Goal: Transaction & Acquisition: Purchase product/service

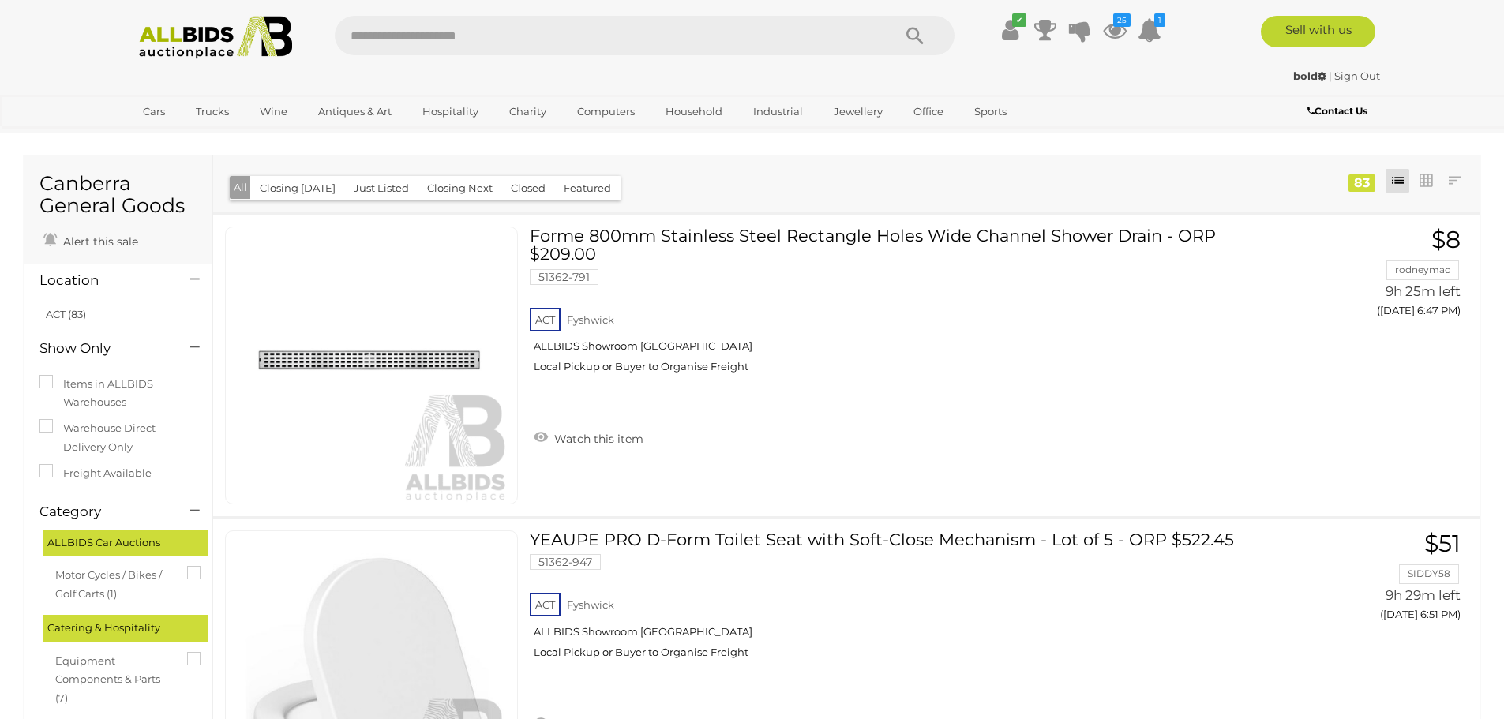
click at [377, 35] on input "text" at bounding box center [606, 35] width 542 height 39
type input "*******"
click at [914, 31] on icon "Search" at bounding box center [914, 36] width 17 height 24
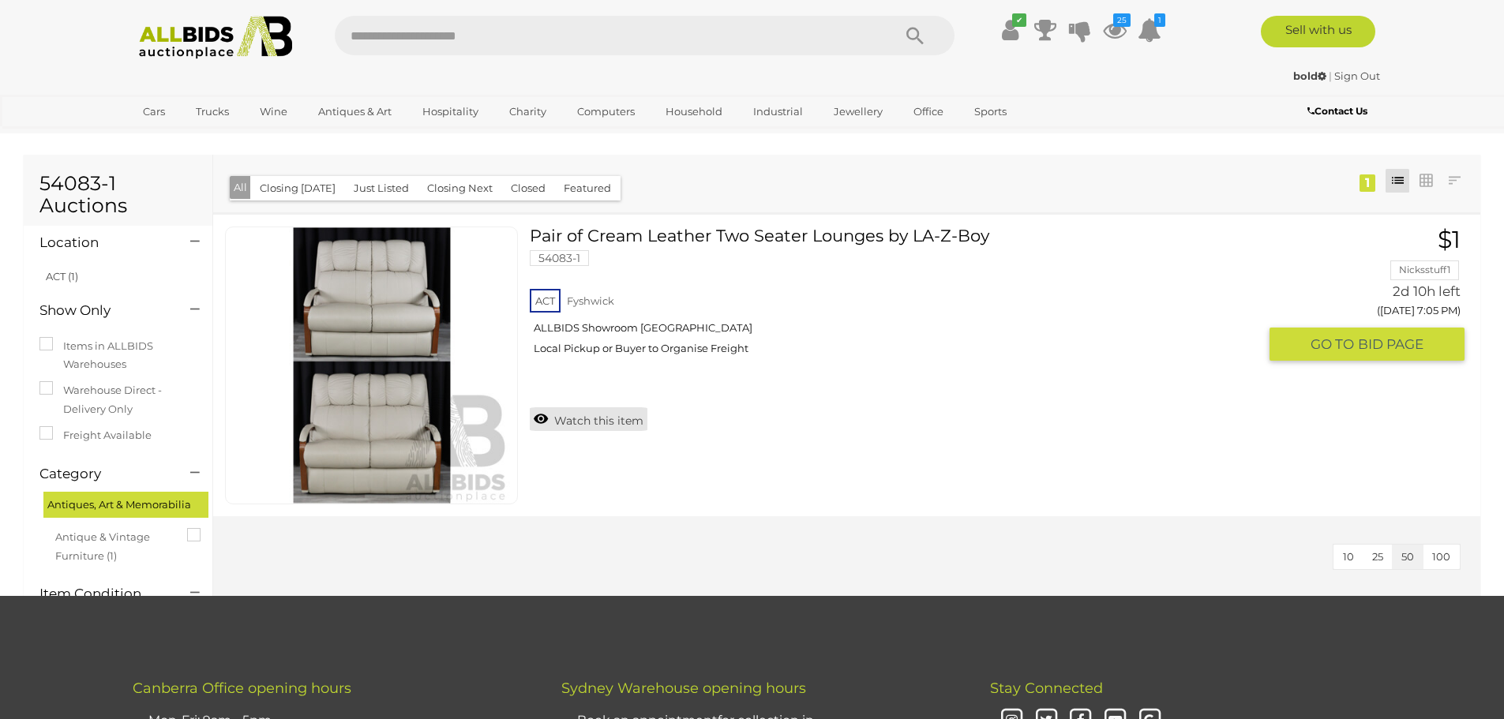
click at [591, 415] on link "Watch this item" at bounding box center [589, 419] width 118 height 24
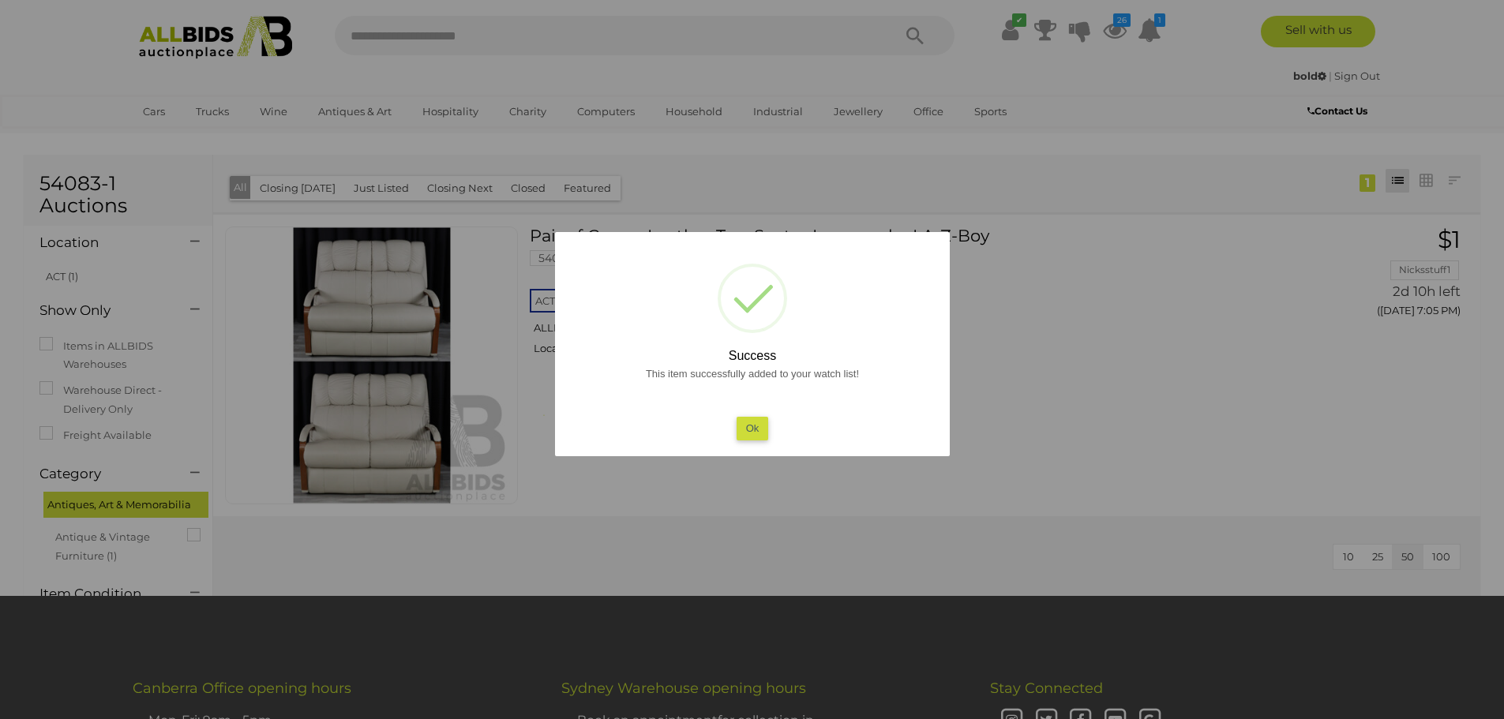
click at [747, 428] on button "Ok" at bounding box center [752, 428] width 32 height 23
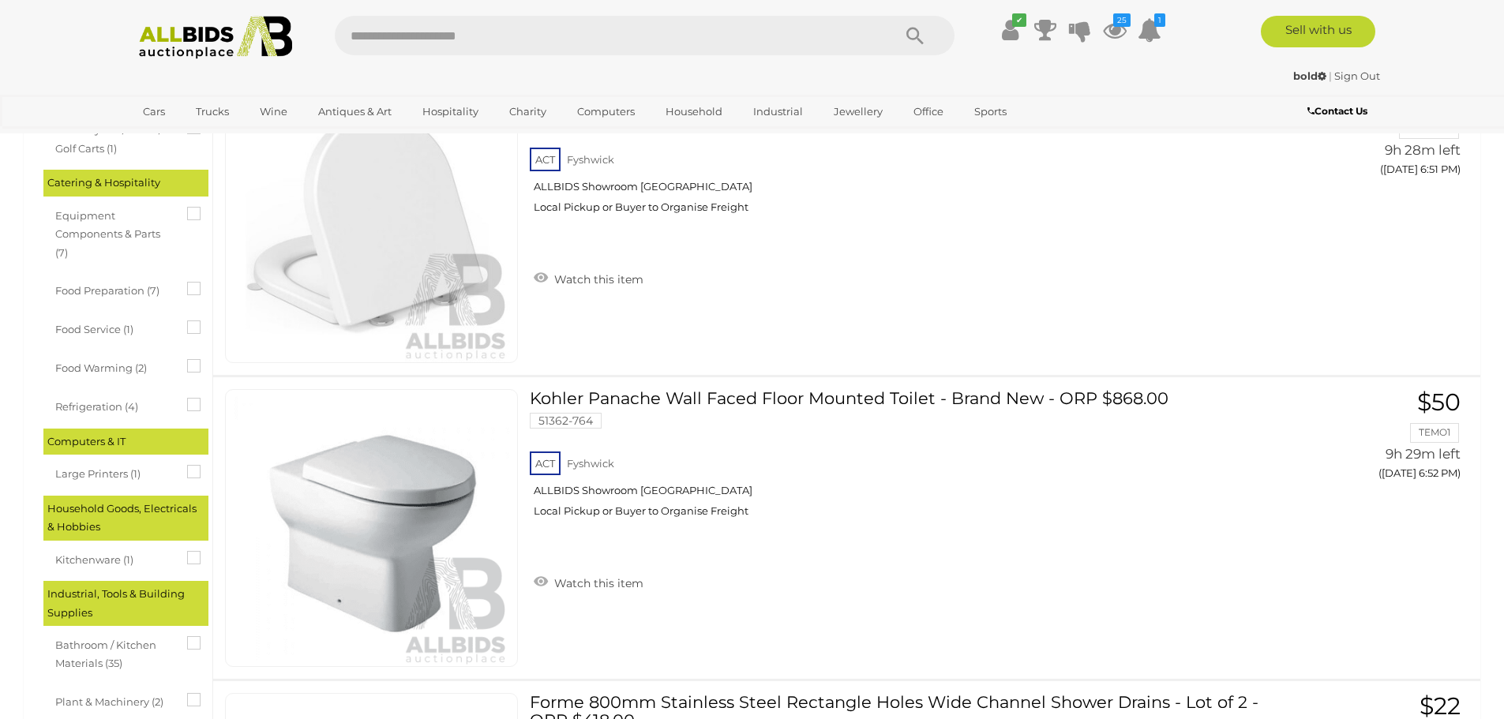
scroll to position [334, 0]
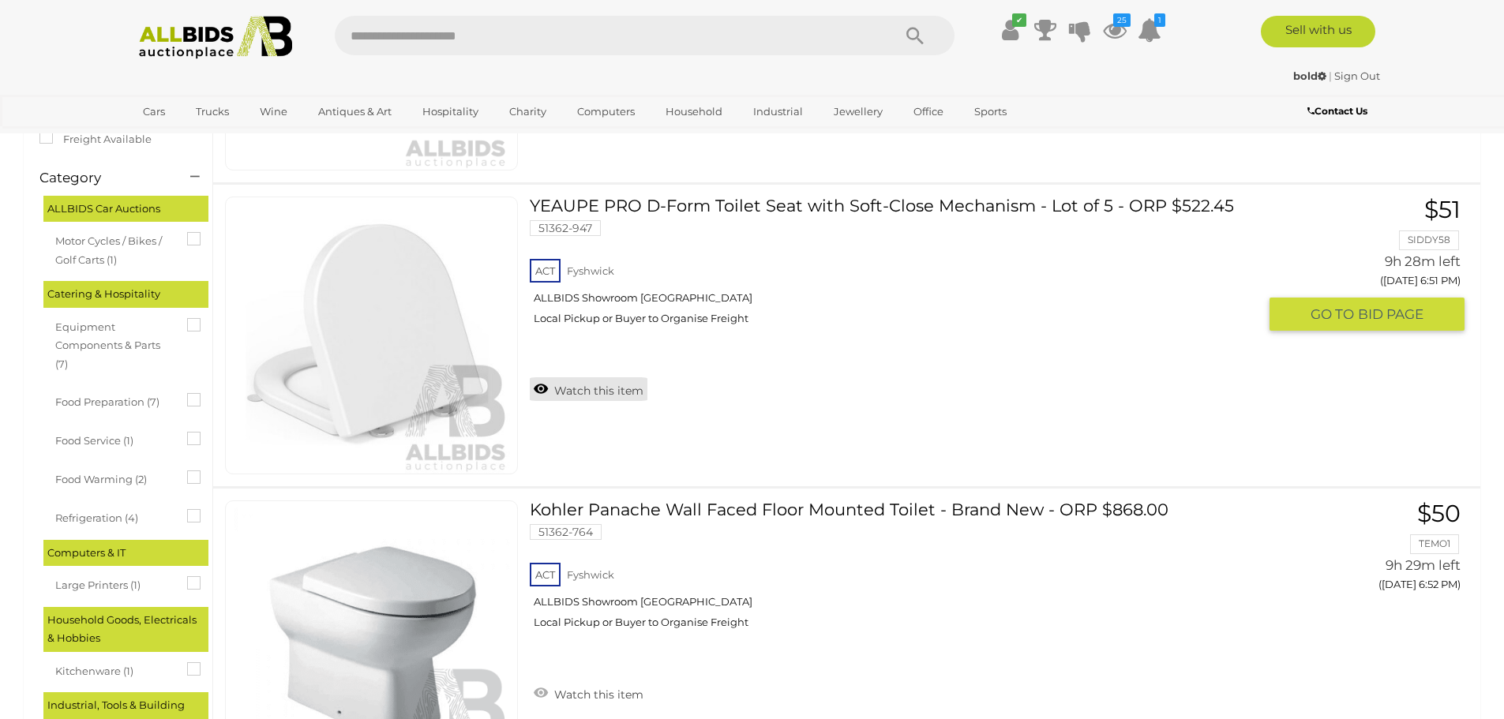
click at [606, 393] on link "Watch this item" at bounding box center [589, 389] width 118 height 24
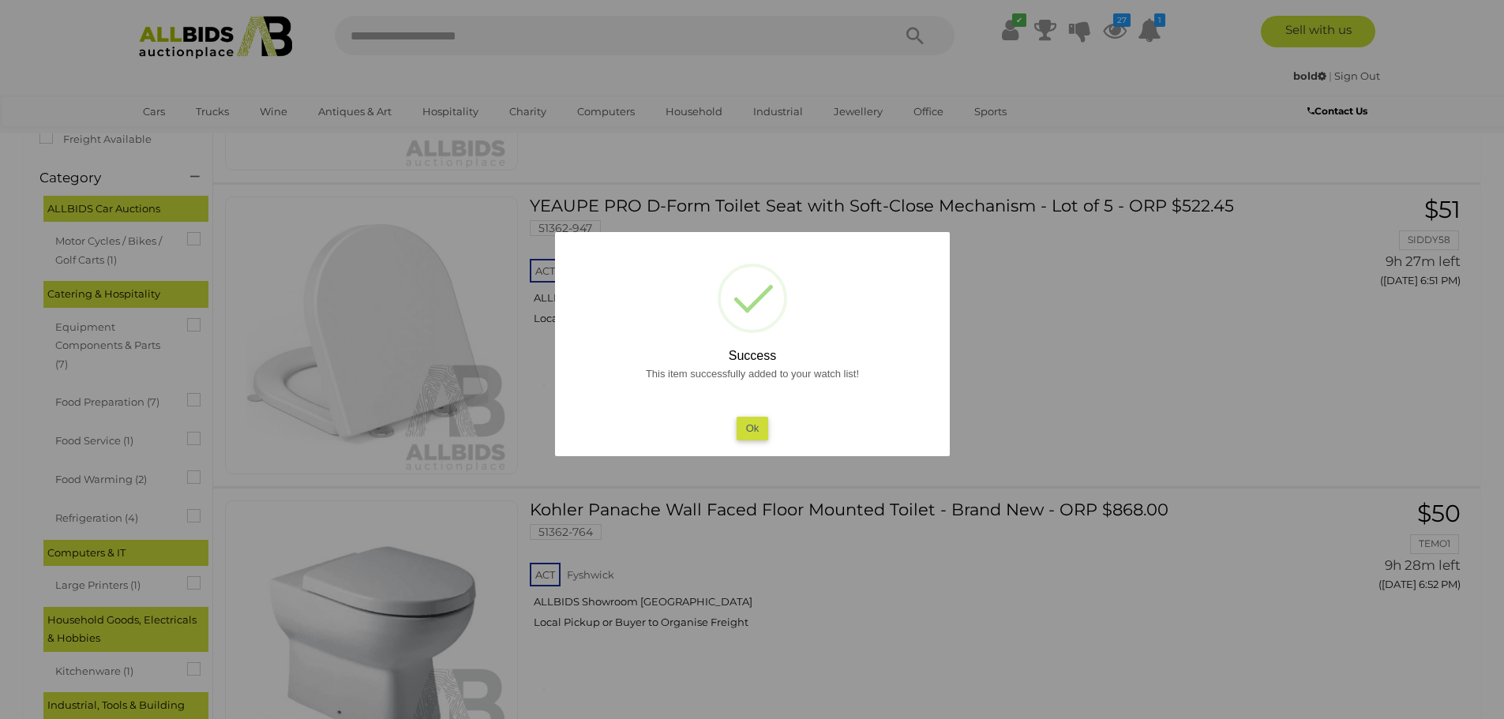
click at [760, 430] on button "Ok" at bounding box center [752, 428] width 32 height 23
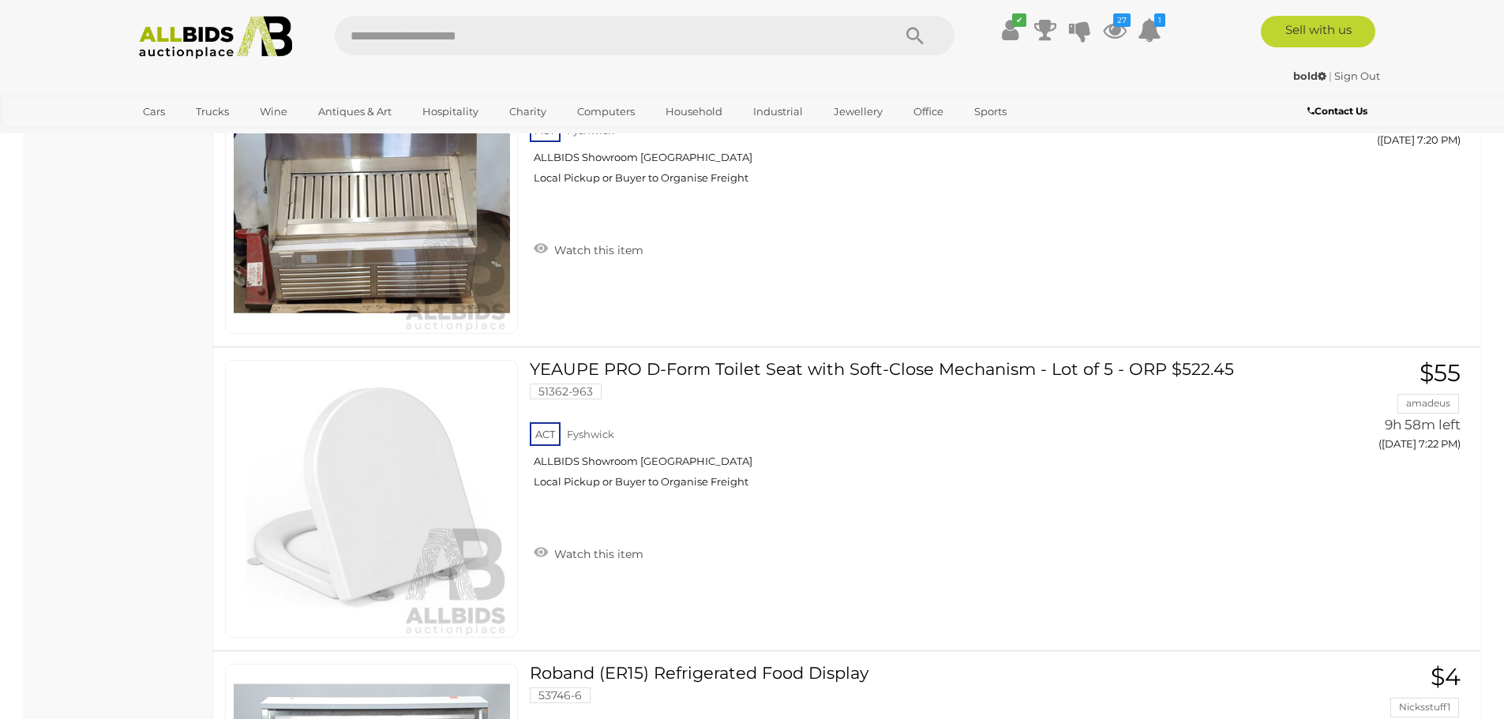
scroll to position [4177, 0]
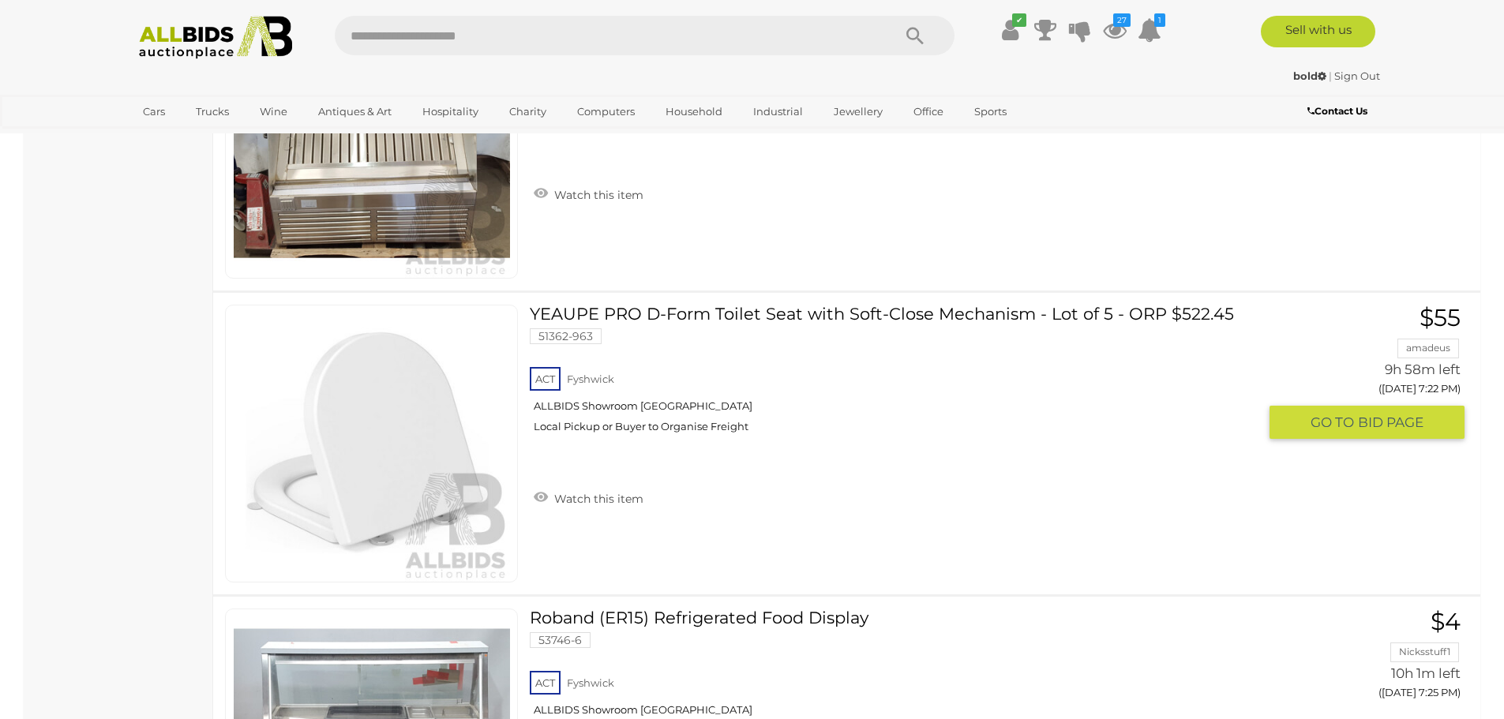
drag, startPoint x: 603, startPoint y: 494, endPoint x: 626, endPoint y: 497, distance: 23.0
click at [602, 497] on link "Watch this item" at bounding box center [589, 498] width 118 height 24
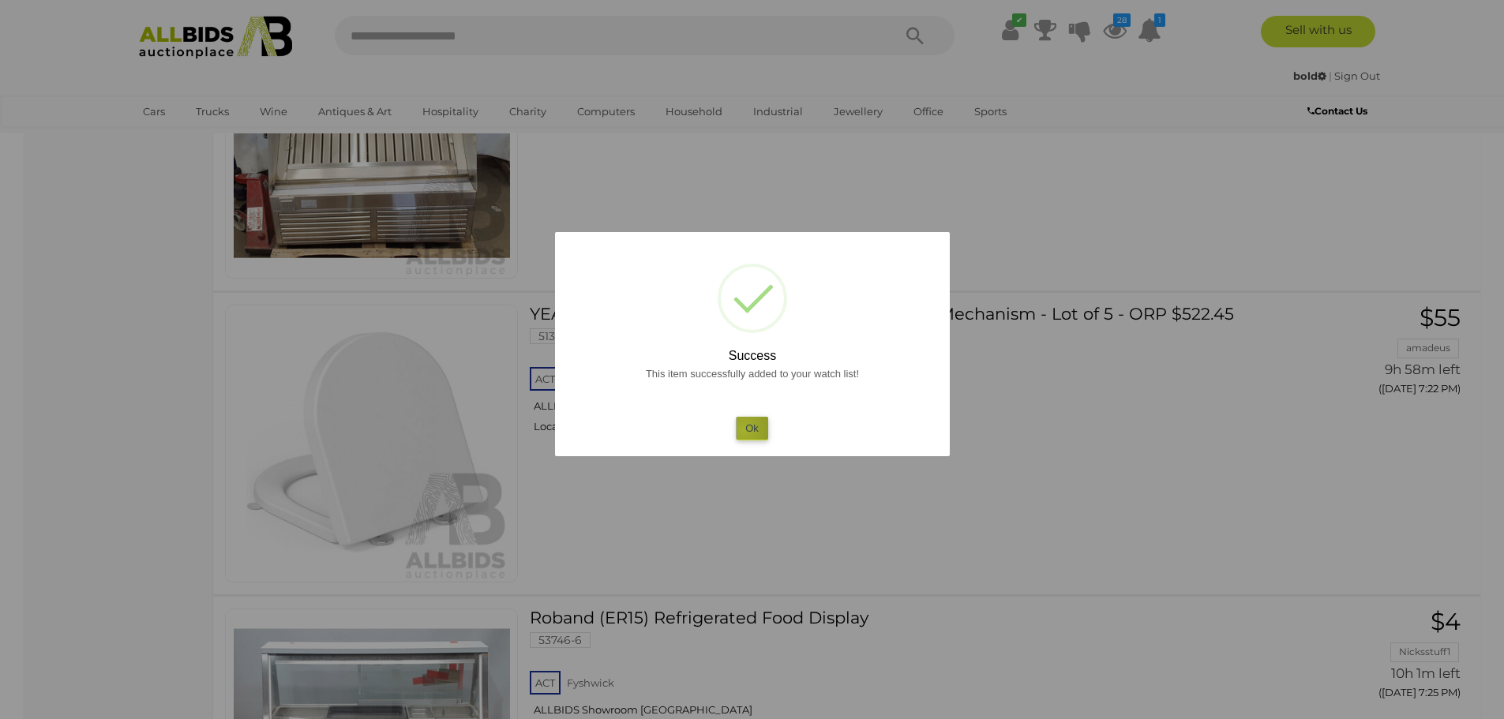
click at [744, 430] on button "Ok" at bounding box center [752, 428] width 32 height 23
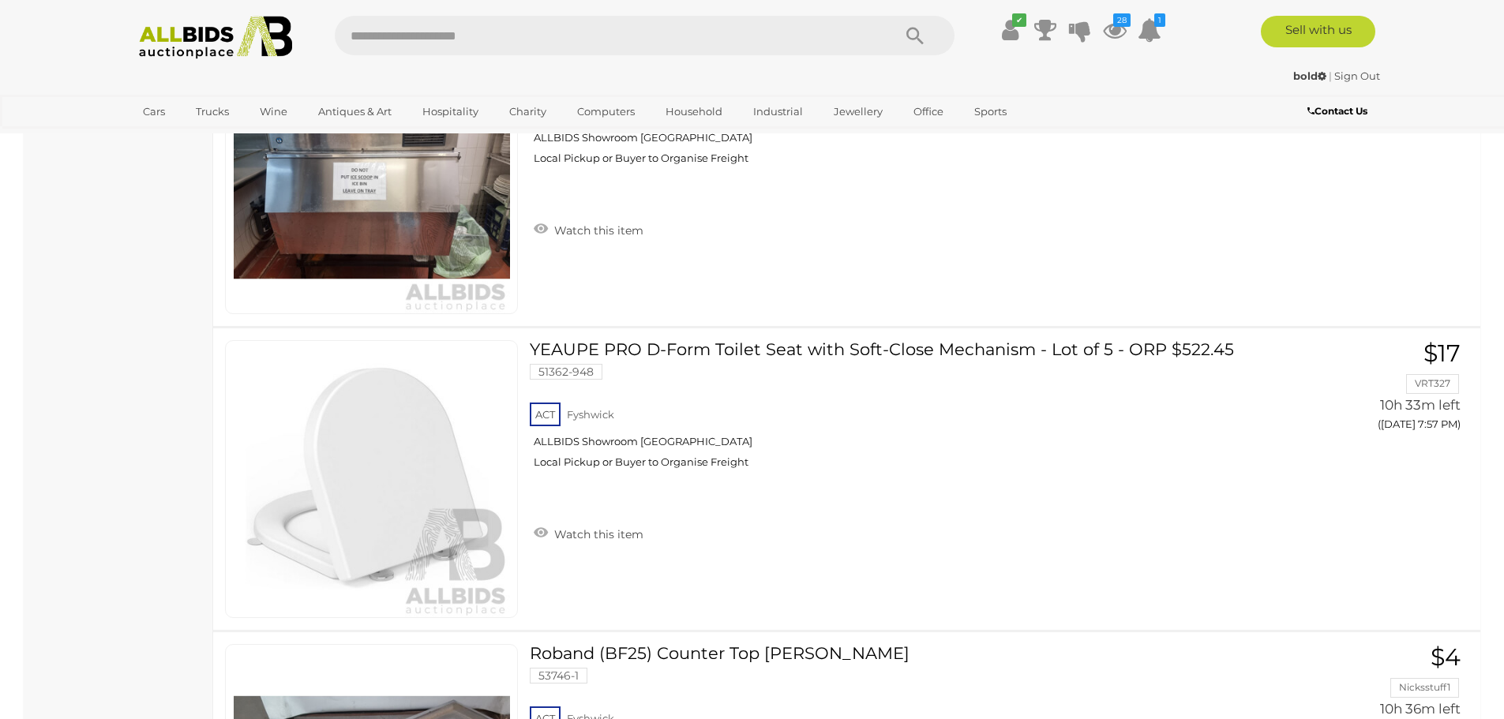
scroll to position [9061, 0]
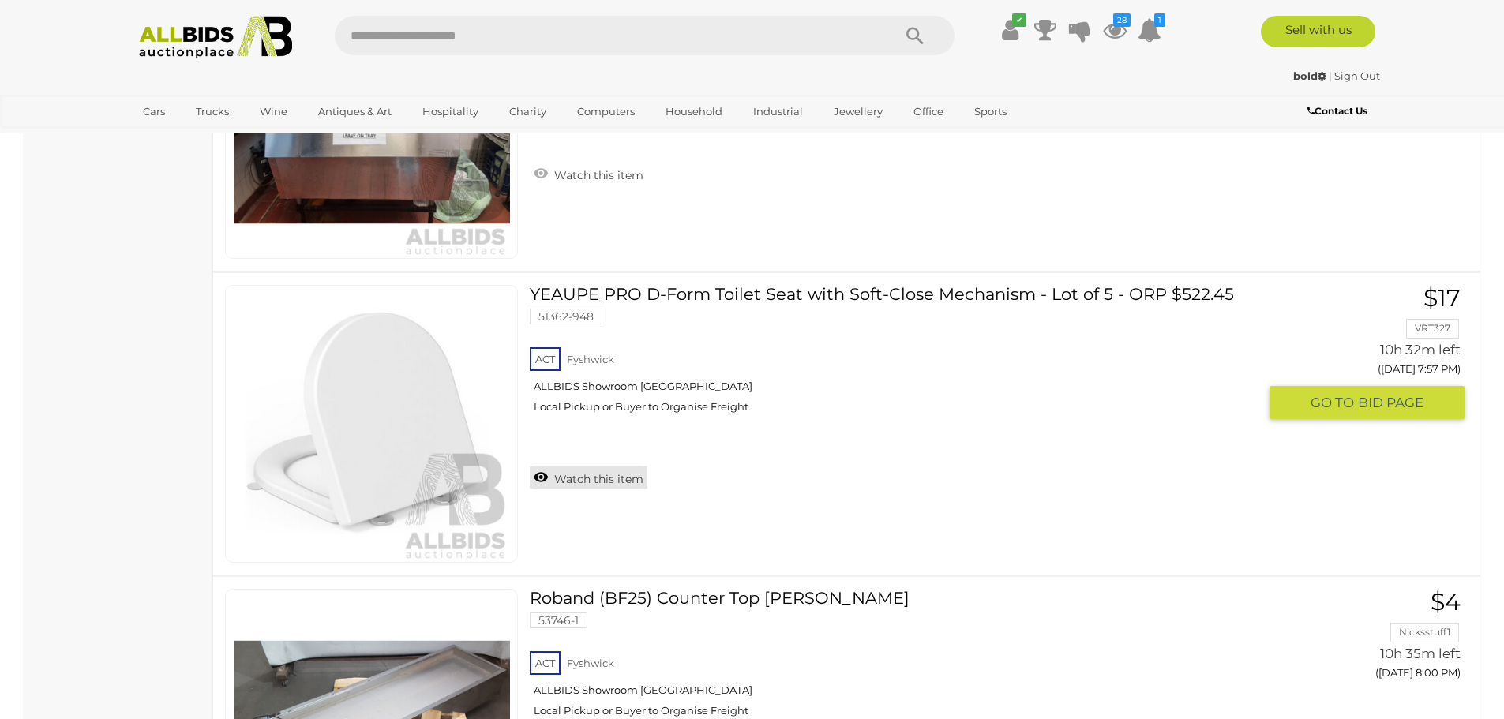
click at [591, 479] on link "Watch this item" at bounding box center [589, 478] width 118 height 24
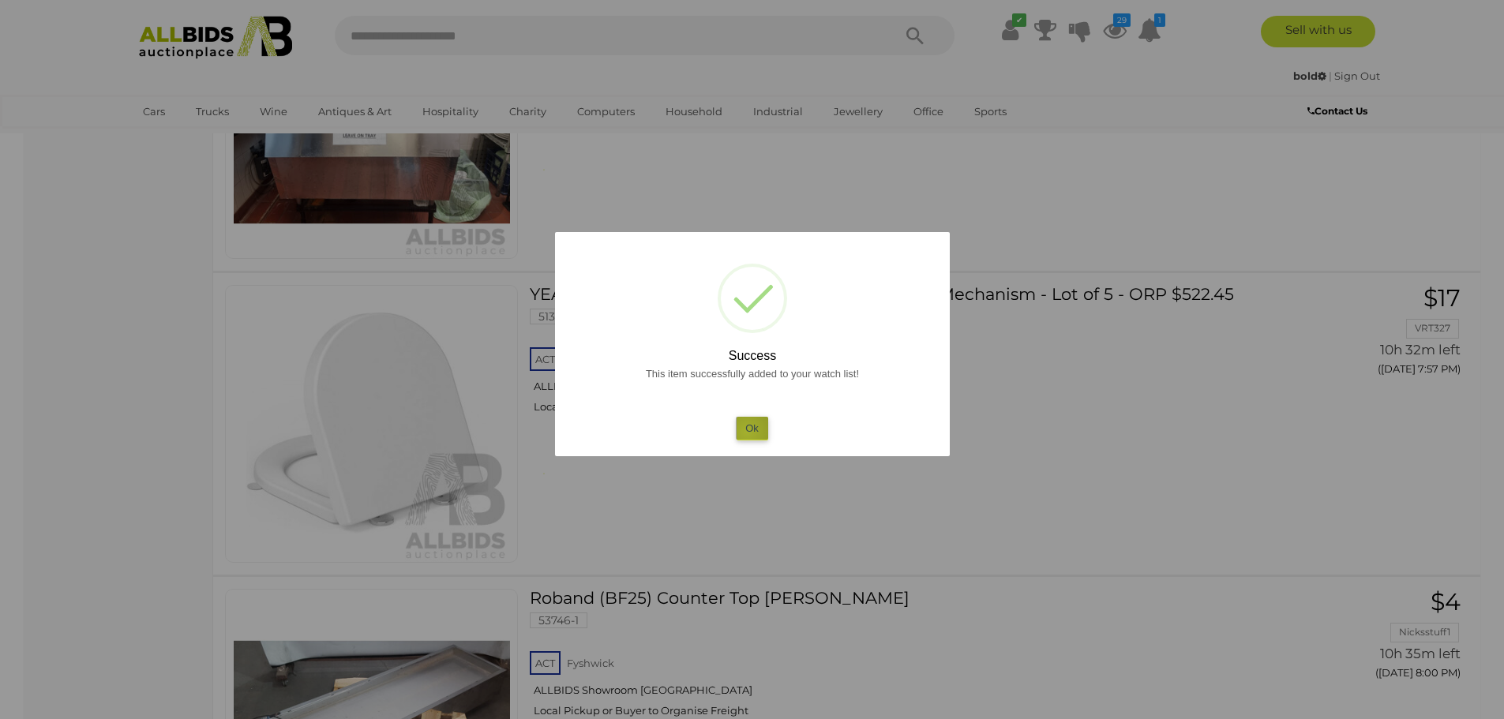
click at [747, 432] on button "Ok" at bounding box center [752, 428] width 32 height 23
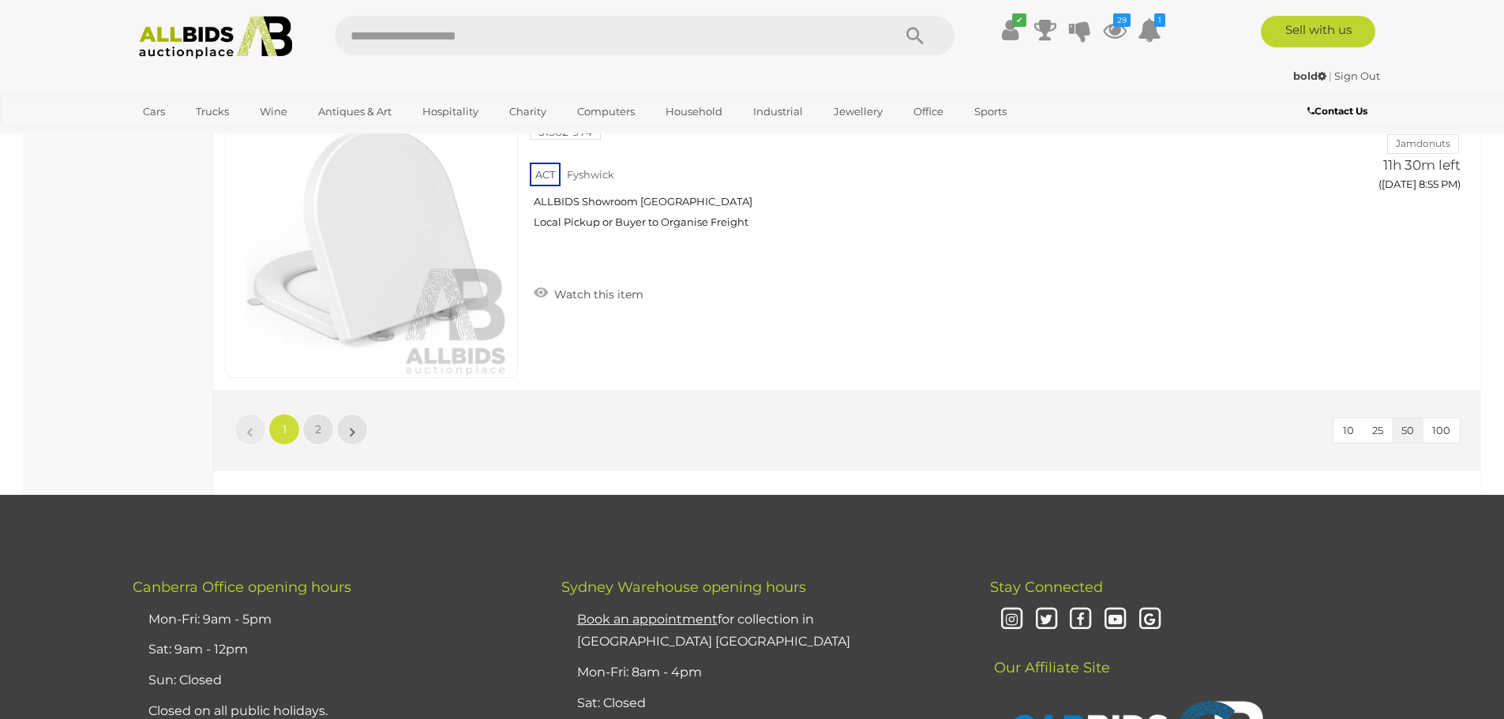
scroll to position [15040, 0]
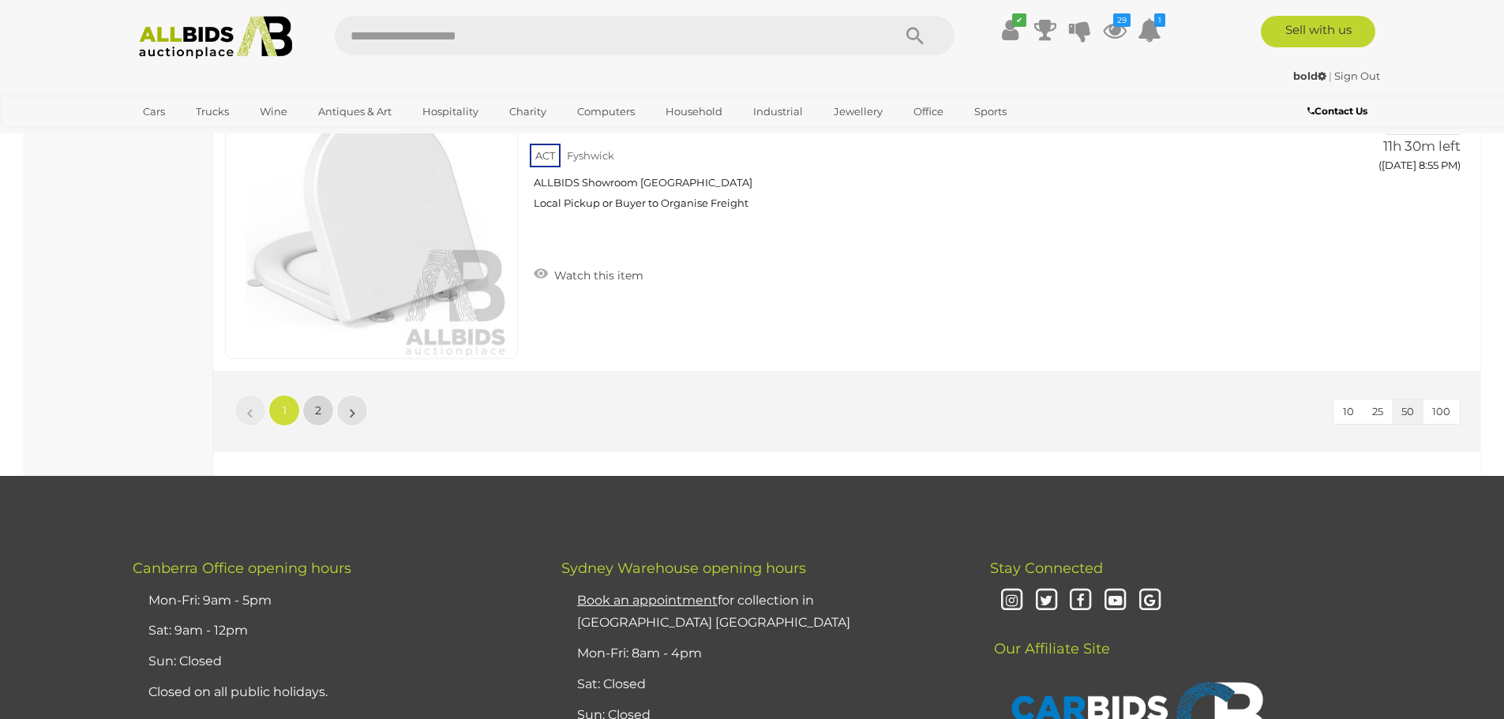
click at [321, 418] on link "2" at bounding box center [318, 411] width 32 height 32
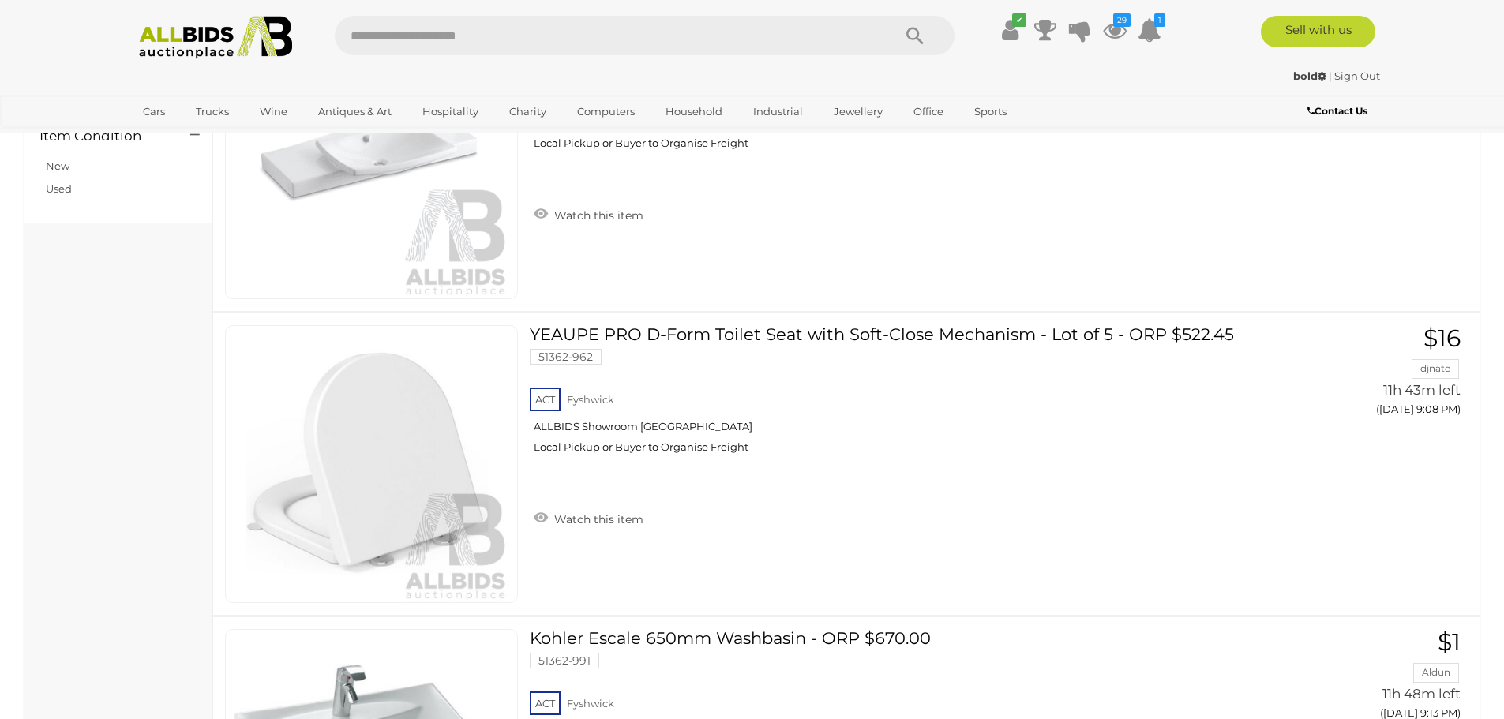
scroll to position [1168, 0]
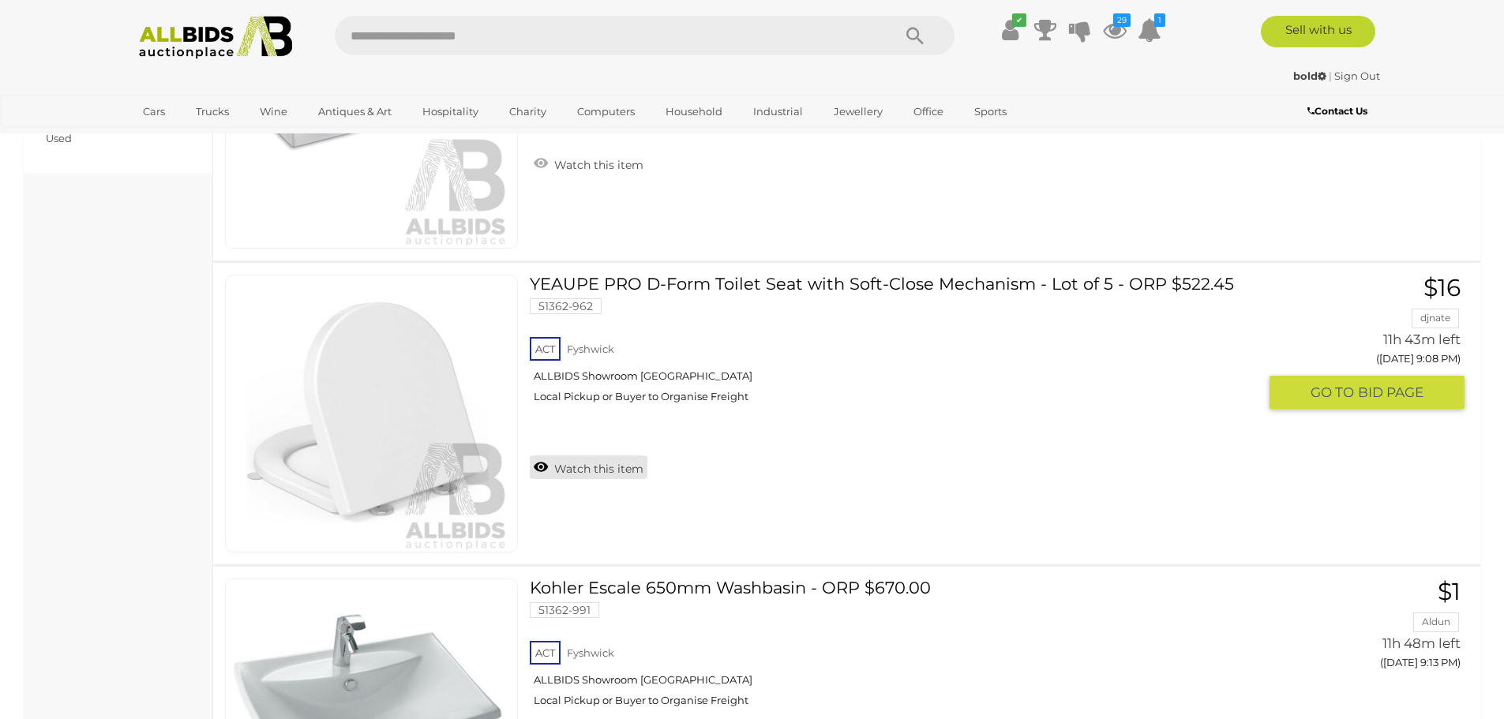
click at [617, 472] on link "Watch this item" at bounding box center [589, 468] width 118 height 24
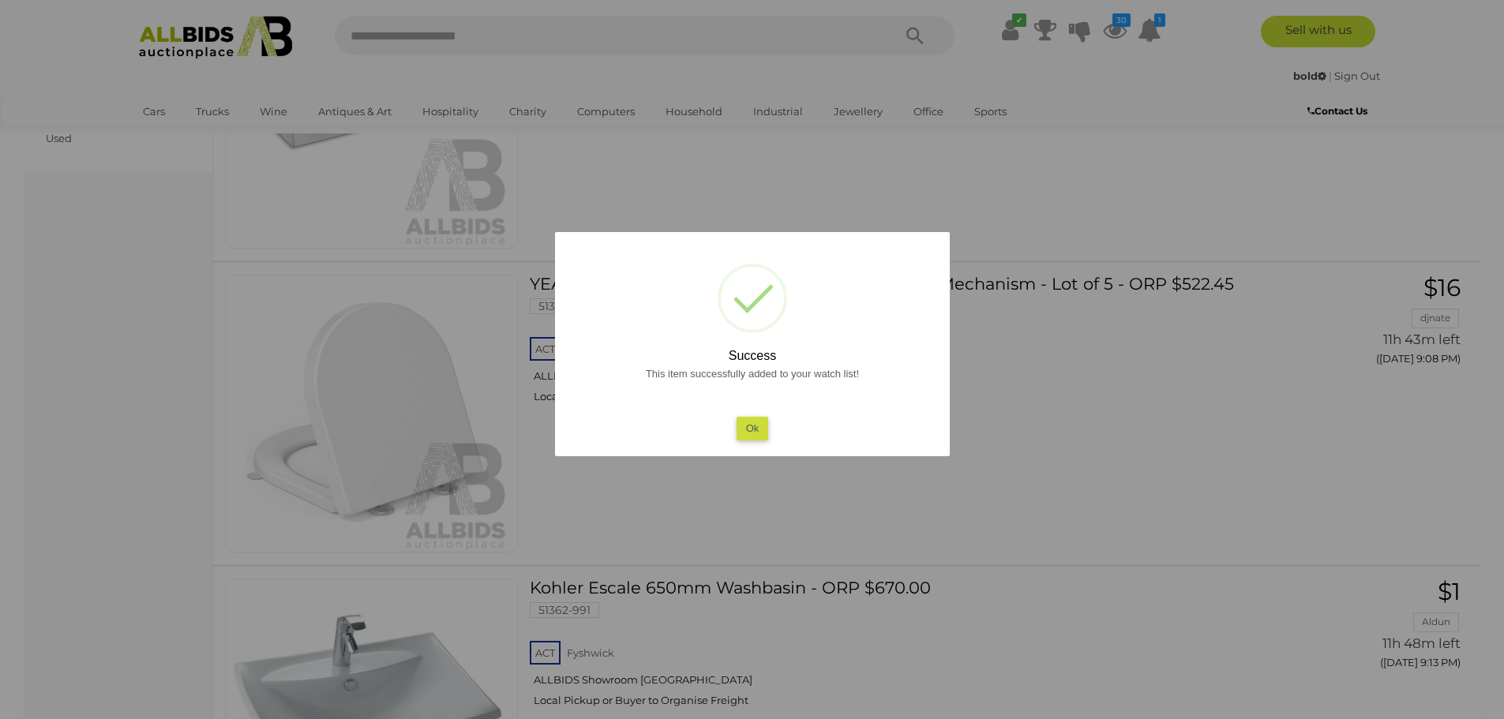
click at [747, 432] on button "Ok" at bounding box center [752, 428] width 32 height 23
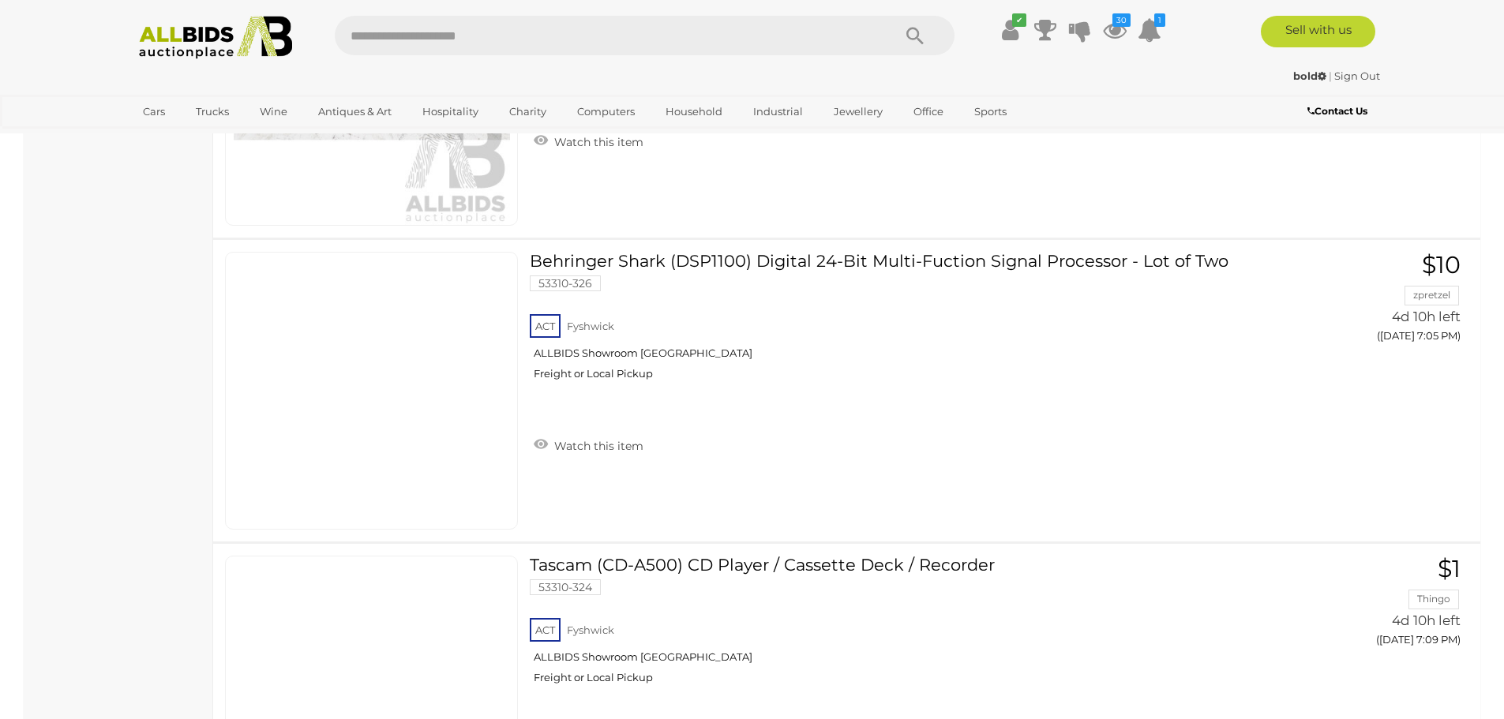
scroll to position [6510, 0]
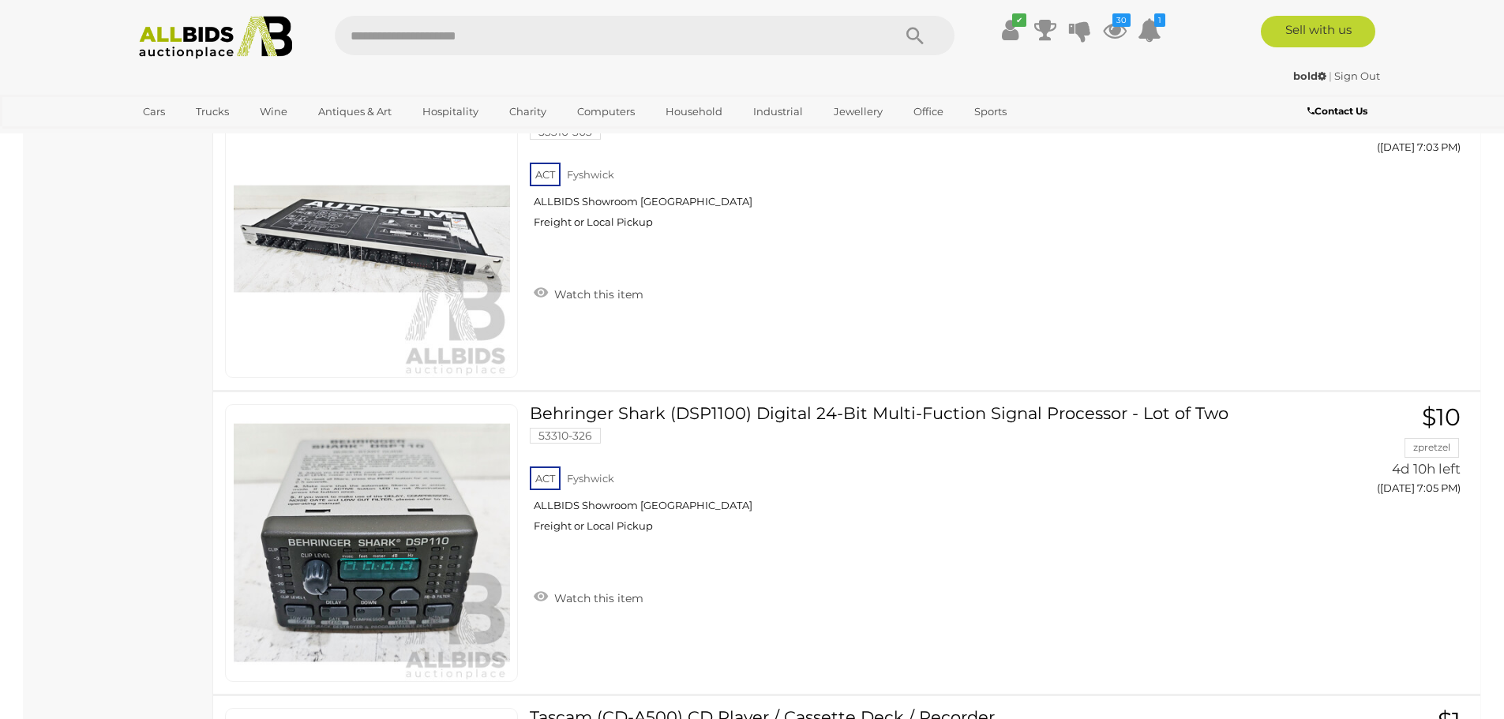
click at [355, 31] on input "text" at bounding box center [606, 35] width 542 height 39
type input "********"
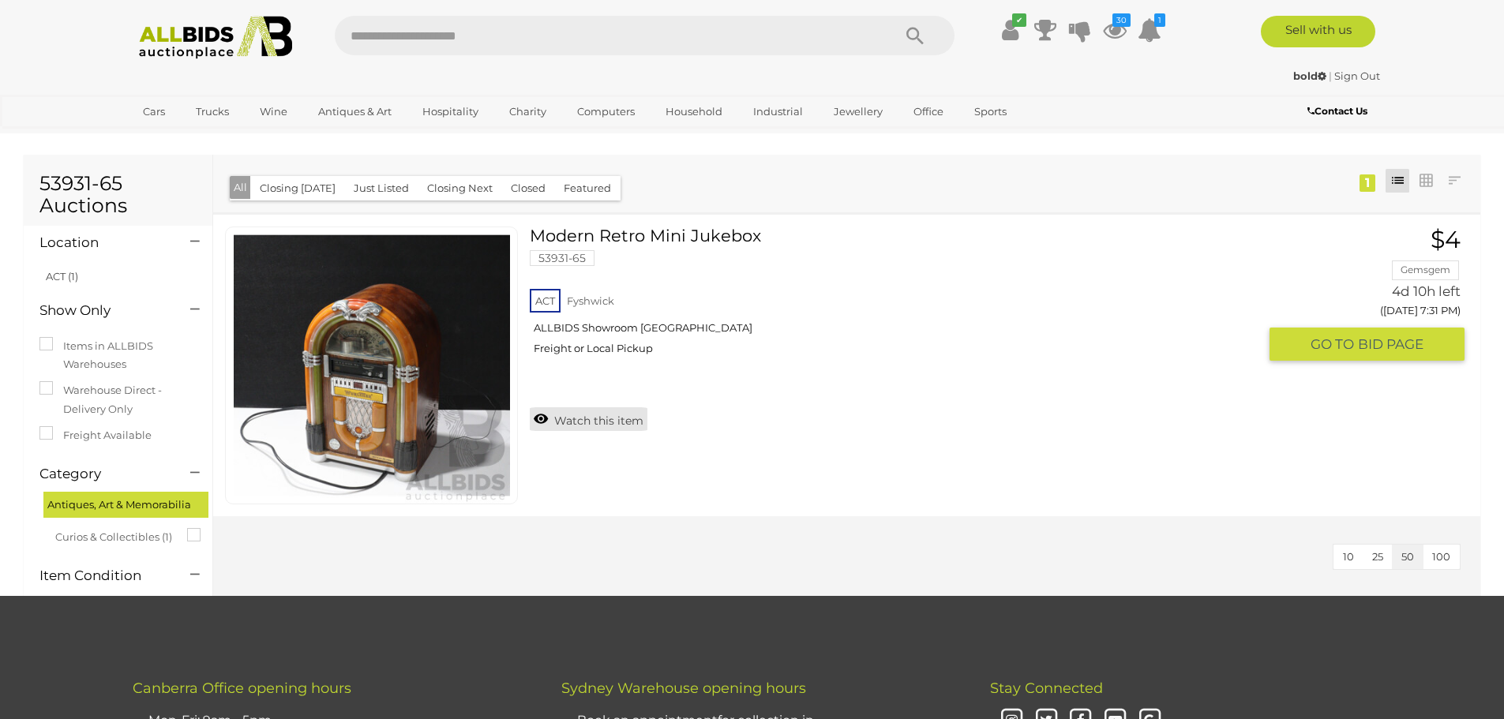
click at [602, 419] on link "Watch this item" at bounding box center [589, 419] width 118 height 24
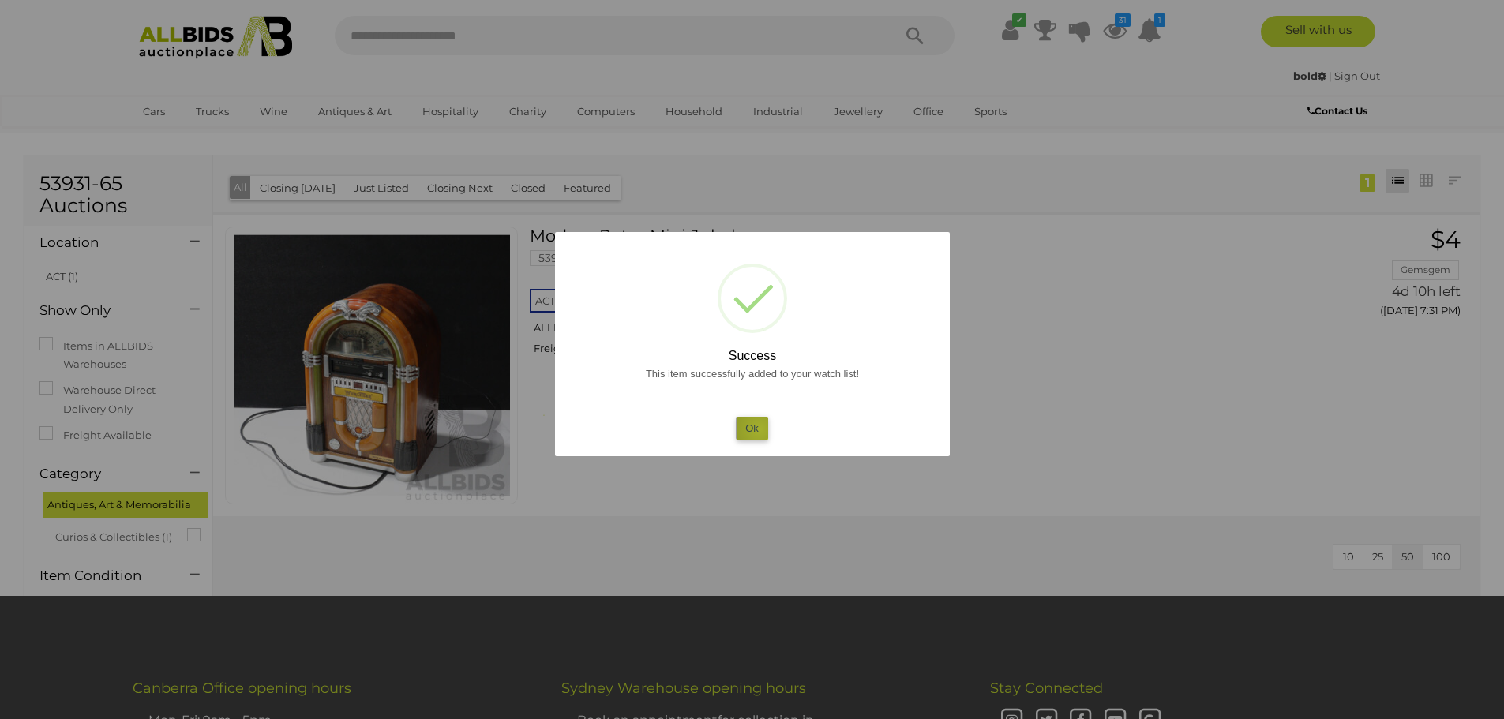
click at [760, 430] on button "Ok" at bounding box center [752, 428] width 32 height 23
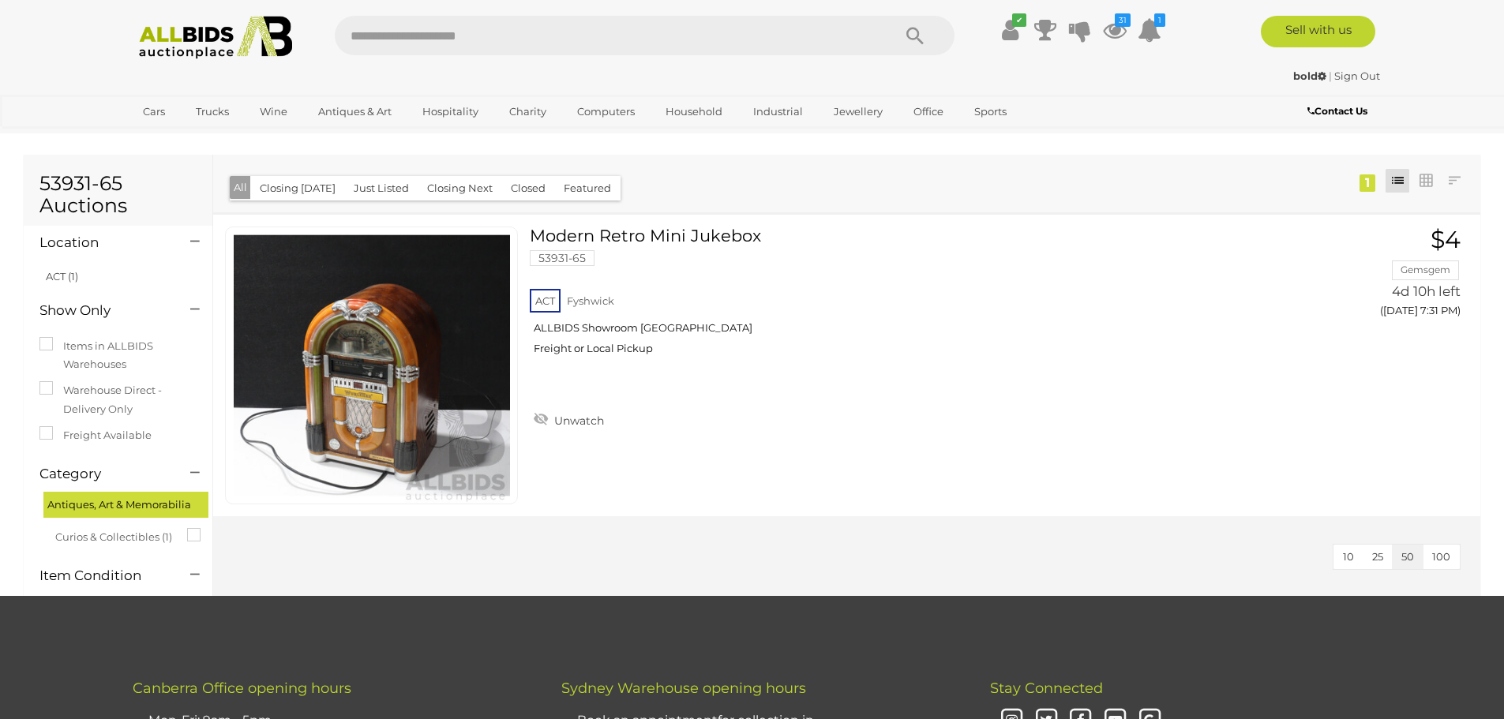
click at [360, 28] on input "text" at bounding box center [606, 35] width 542 height 39
type input "********"
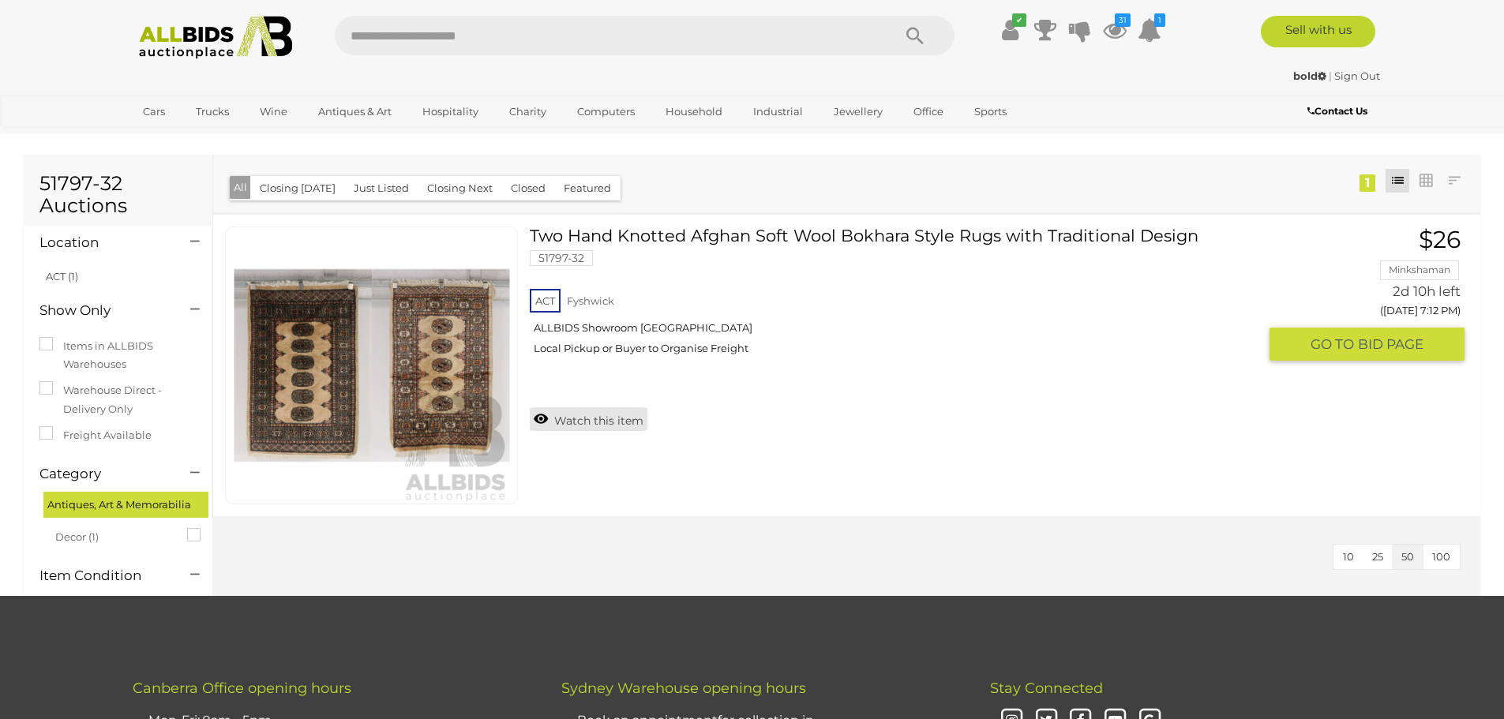
click at [608, 421] on link "Watch this item" at bounding box center [589, 419] width 118 height 24
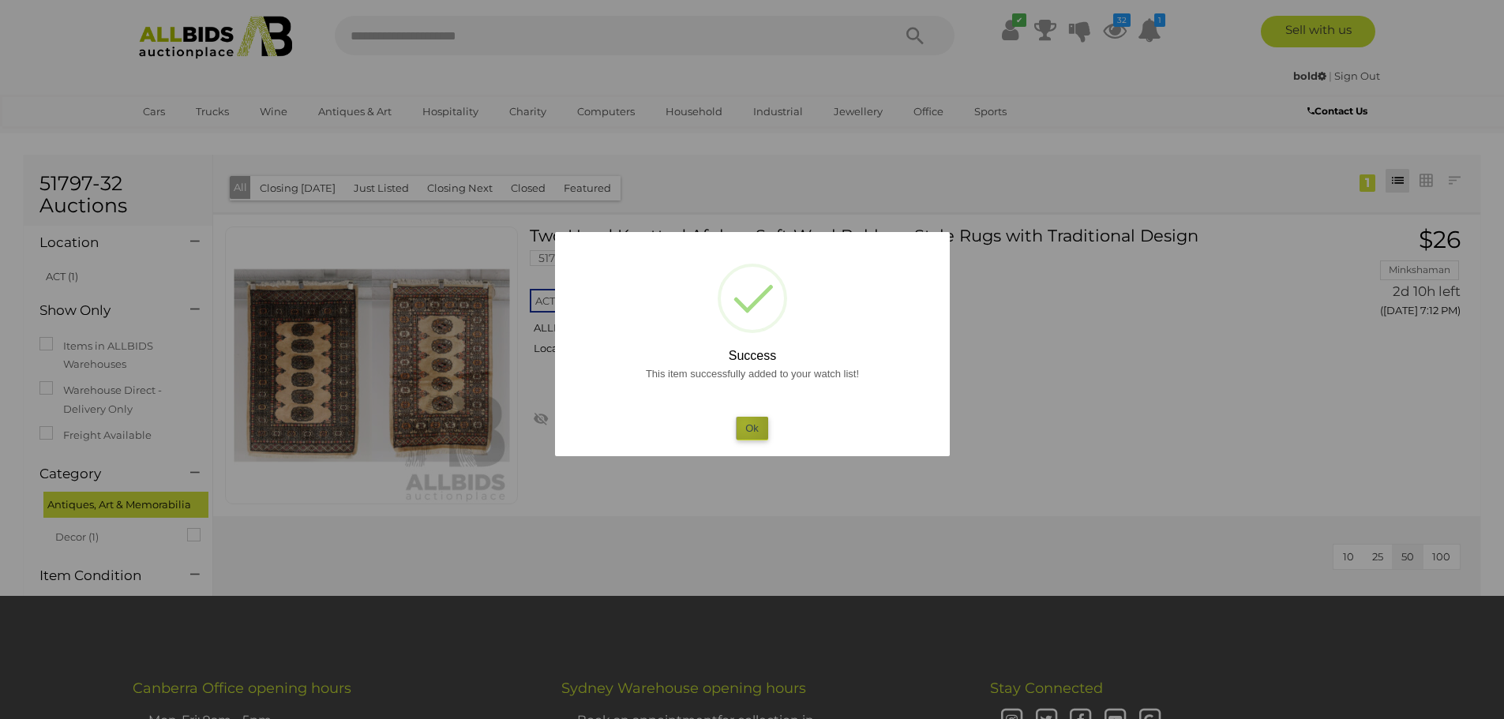
click at [745, 427] on button "Ok" at bounding box center [752, 428] width 32 height 23
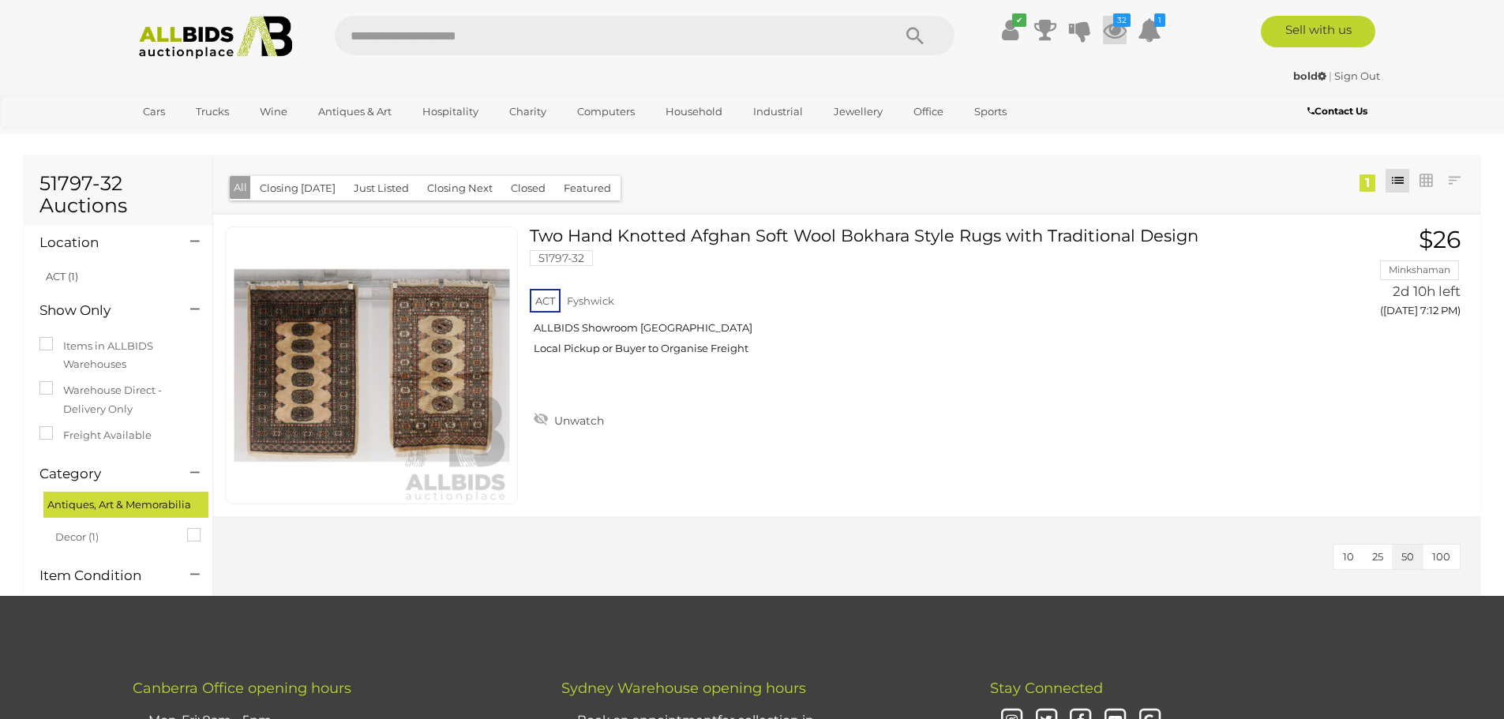
click at [1120, 20] on icon "32" at bounding box center [1121, 19] width 17 height 13
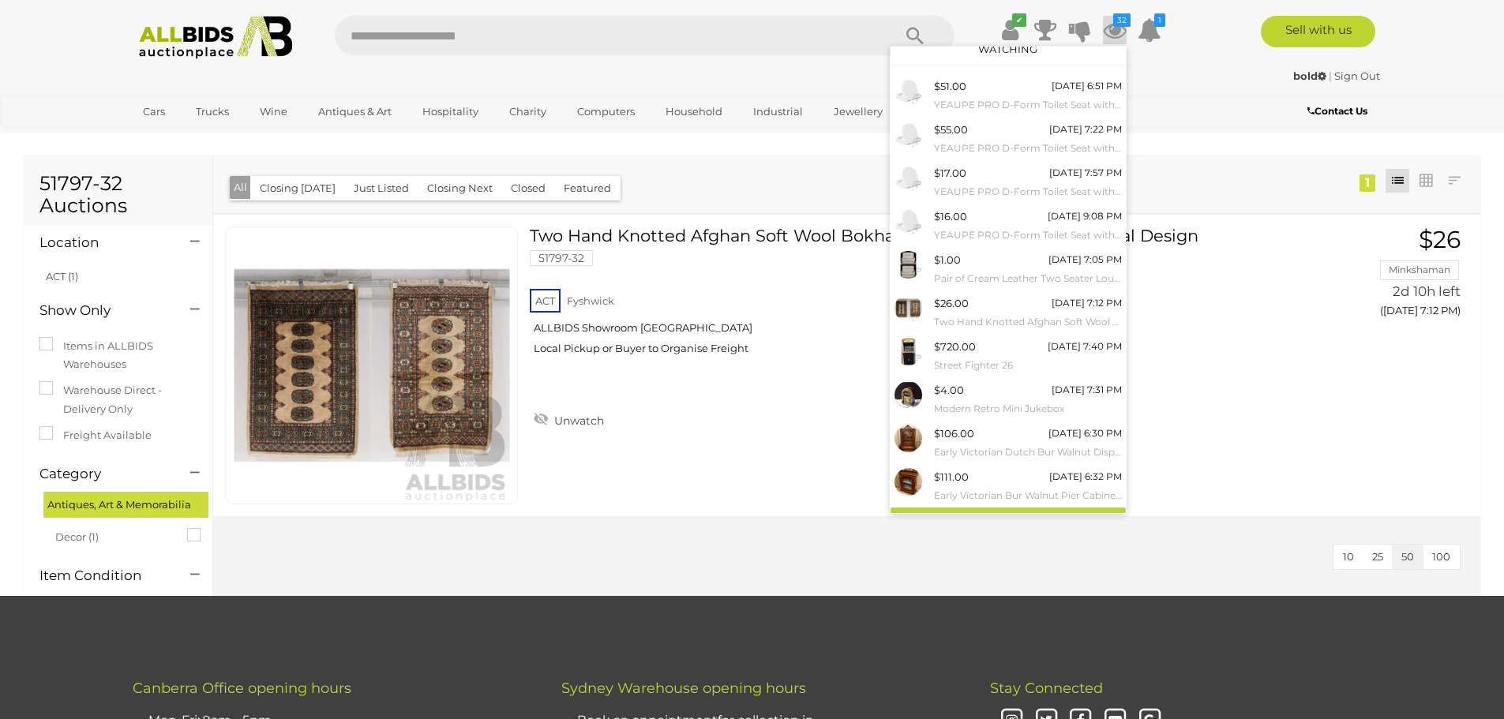
scroll to position [36, 0]
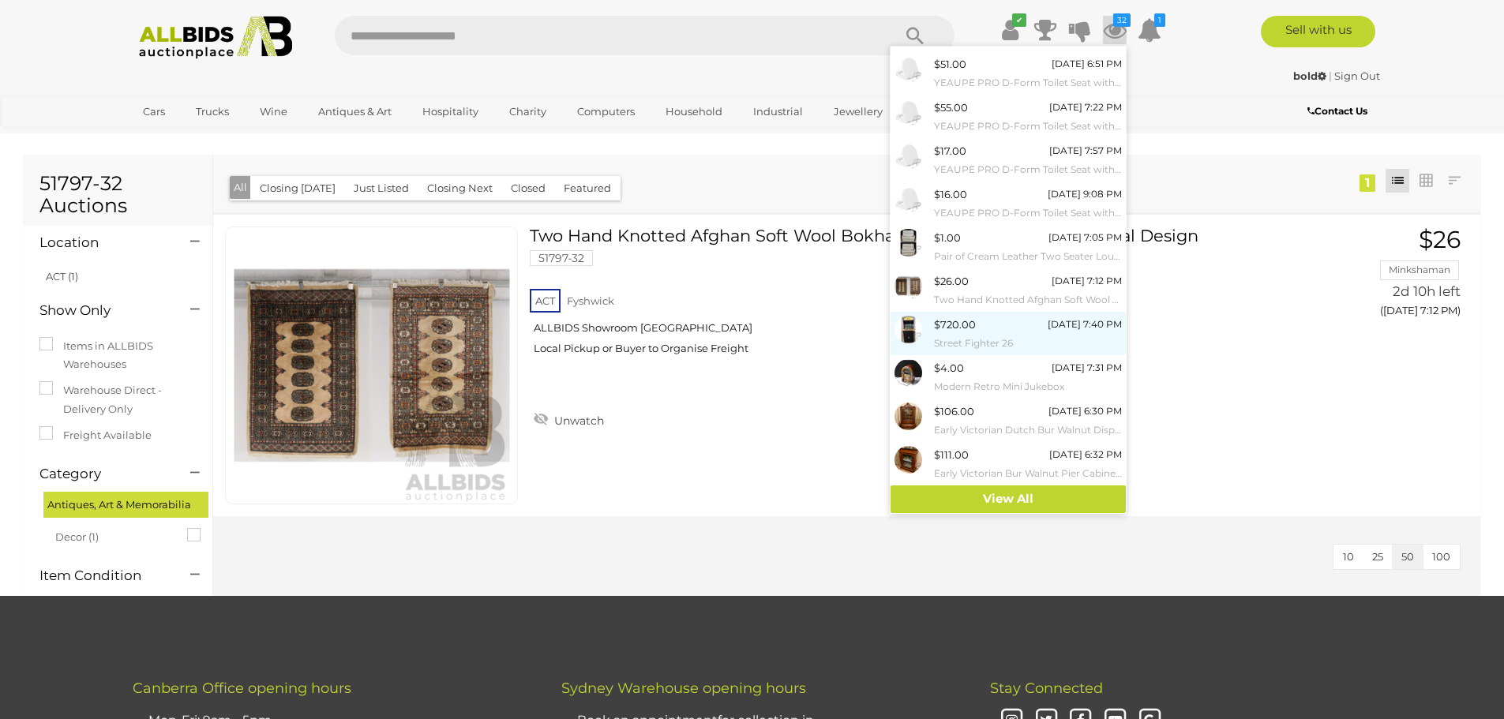
click at [966, 316] on div "$720.00" at bounding box center [955, 325] width 42 height 18
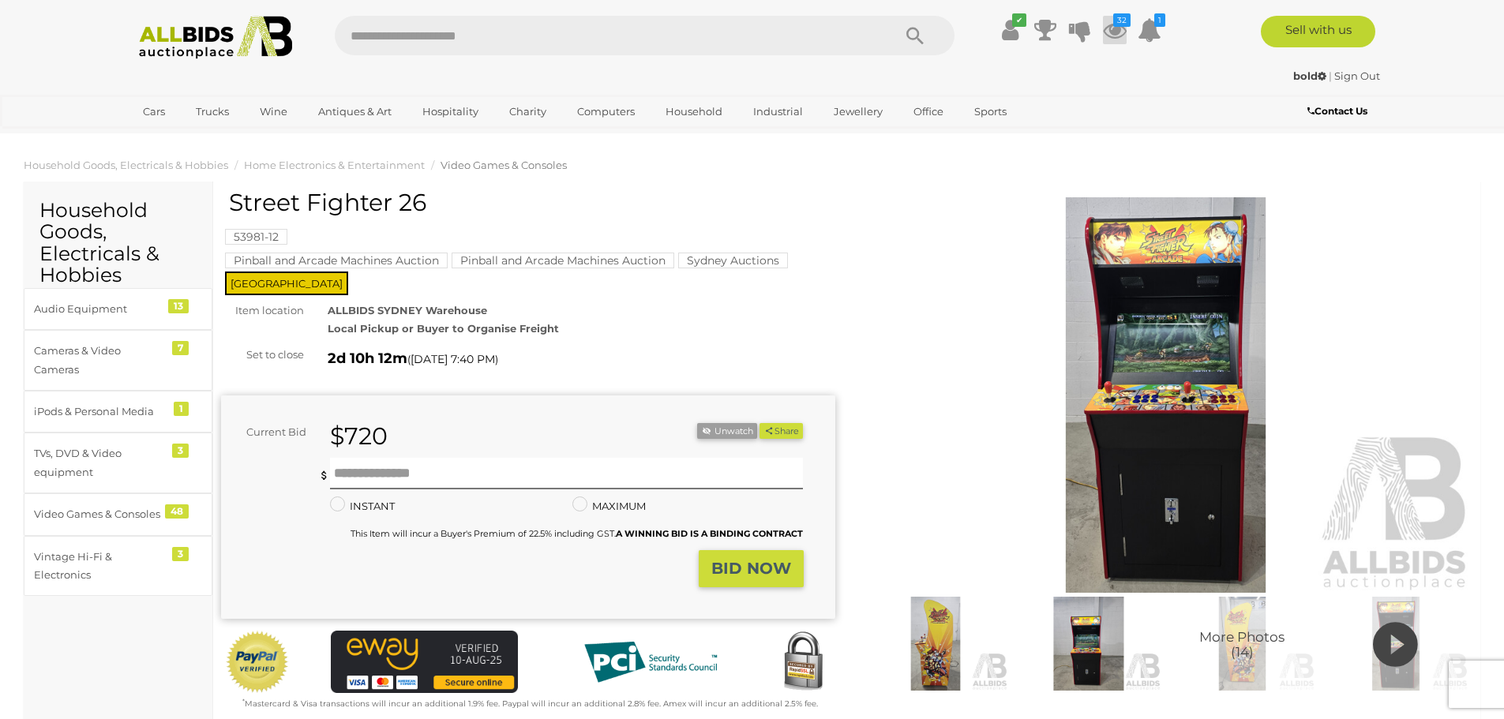
click at [1110, 28] on icon at bounding box center [1115, 30] width 24 height 28
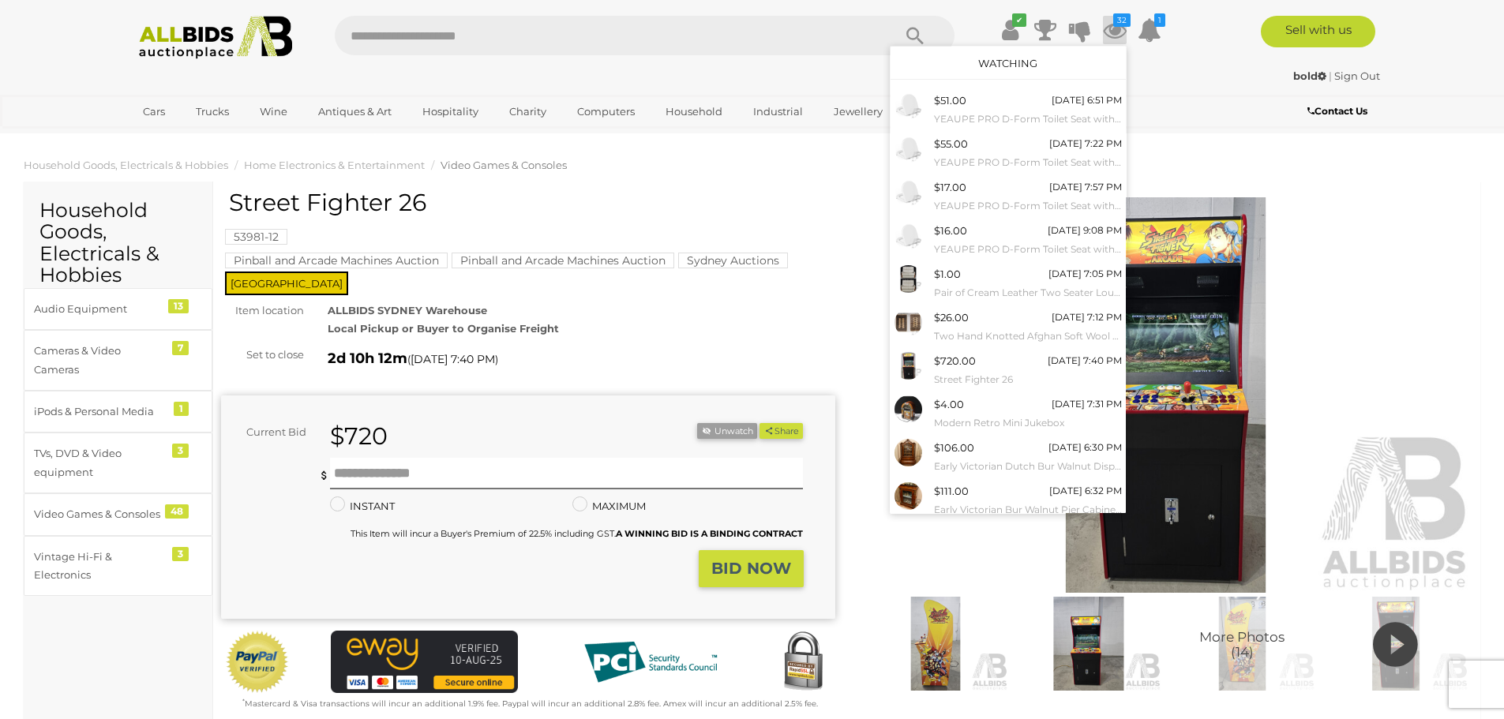
scroll to position [36, 0]
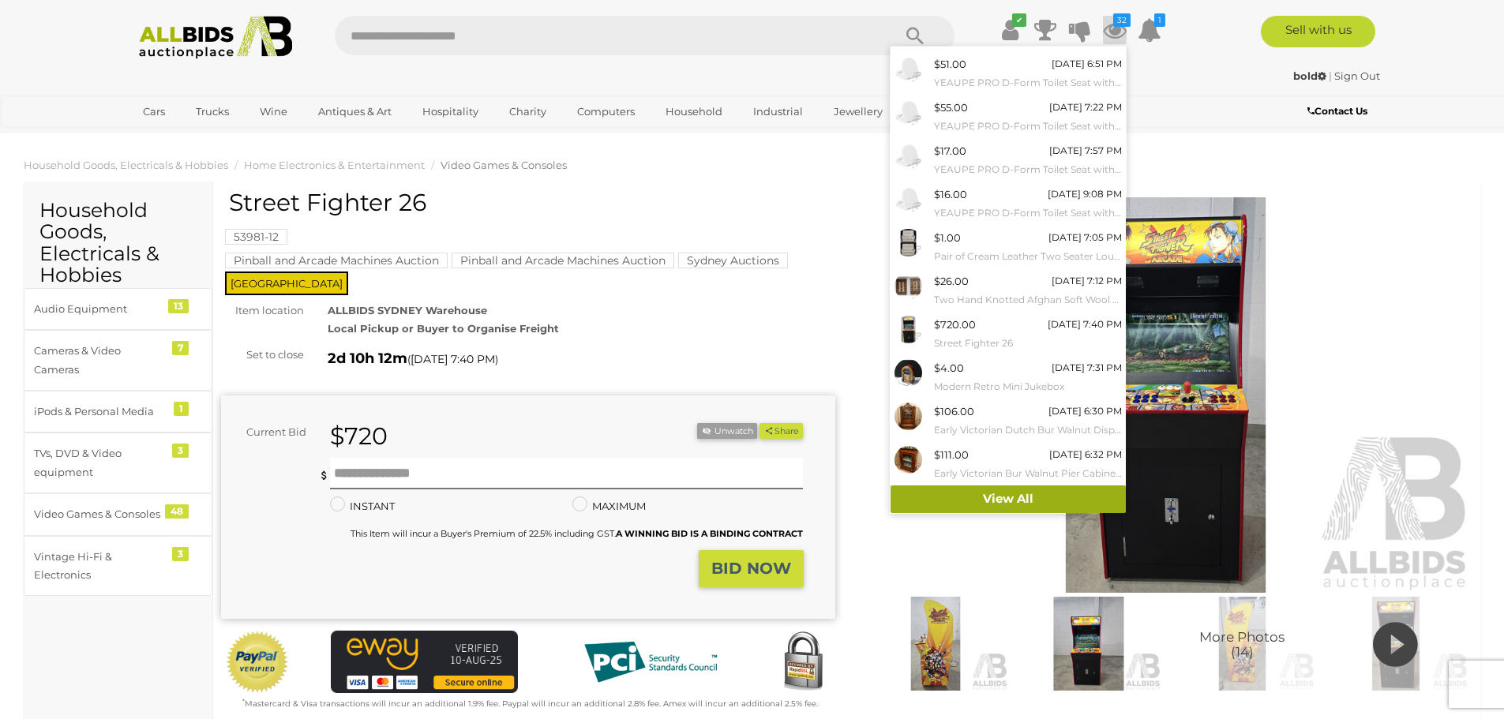
click at [1007, 496] on link "View All" at bounding box center [1008, 500] width 235 height 28
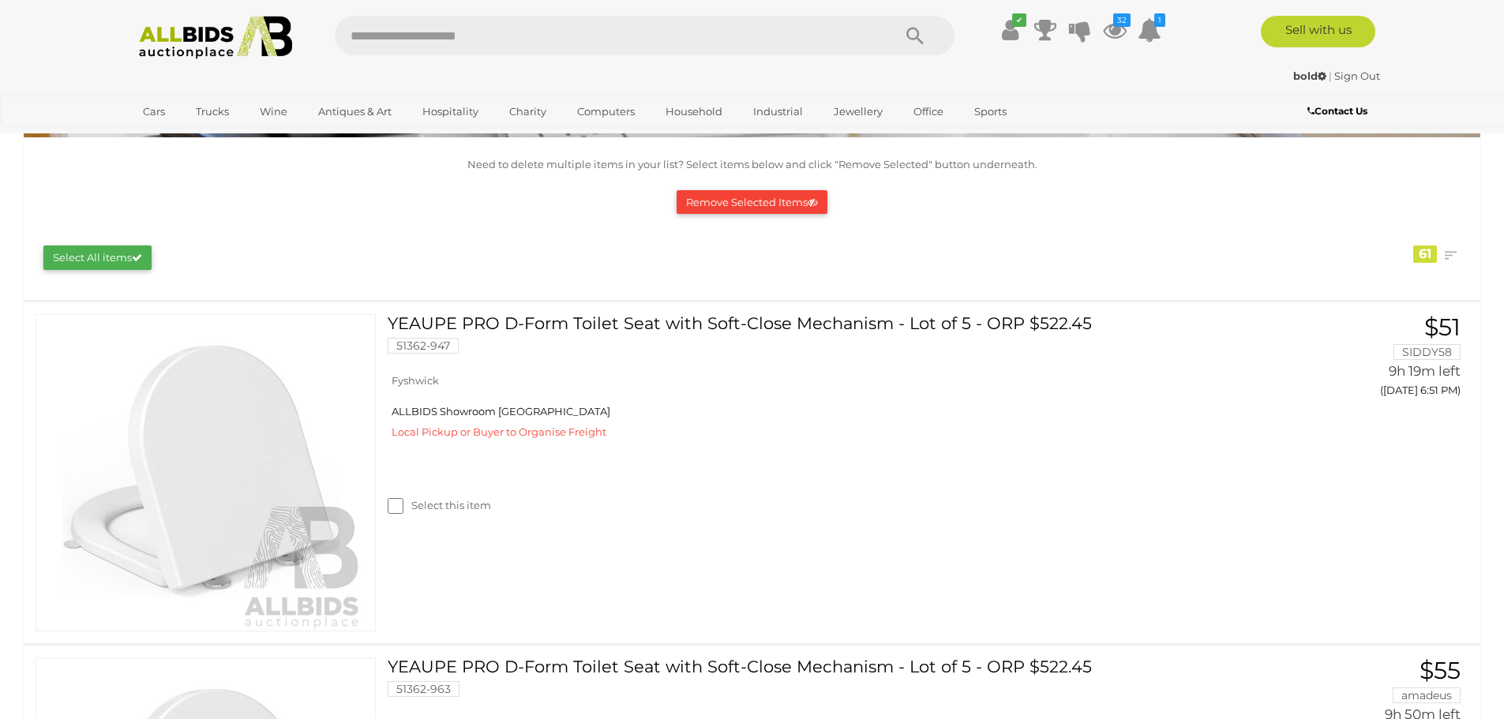
scroll to position [21, 0]
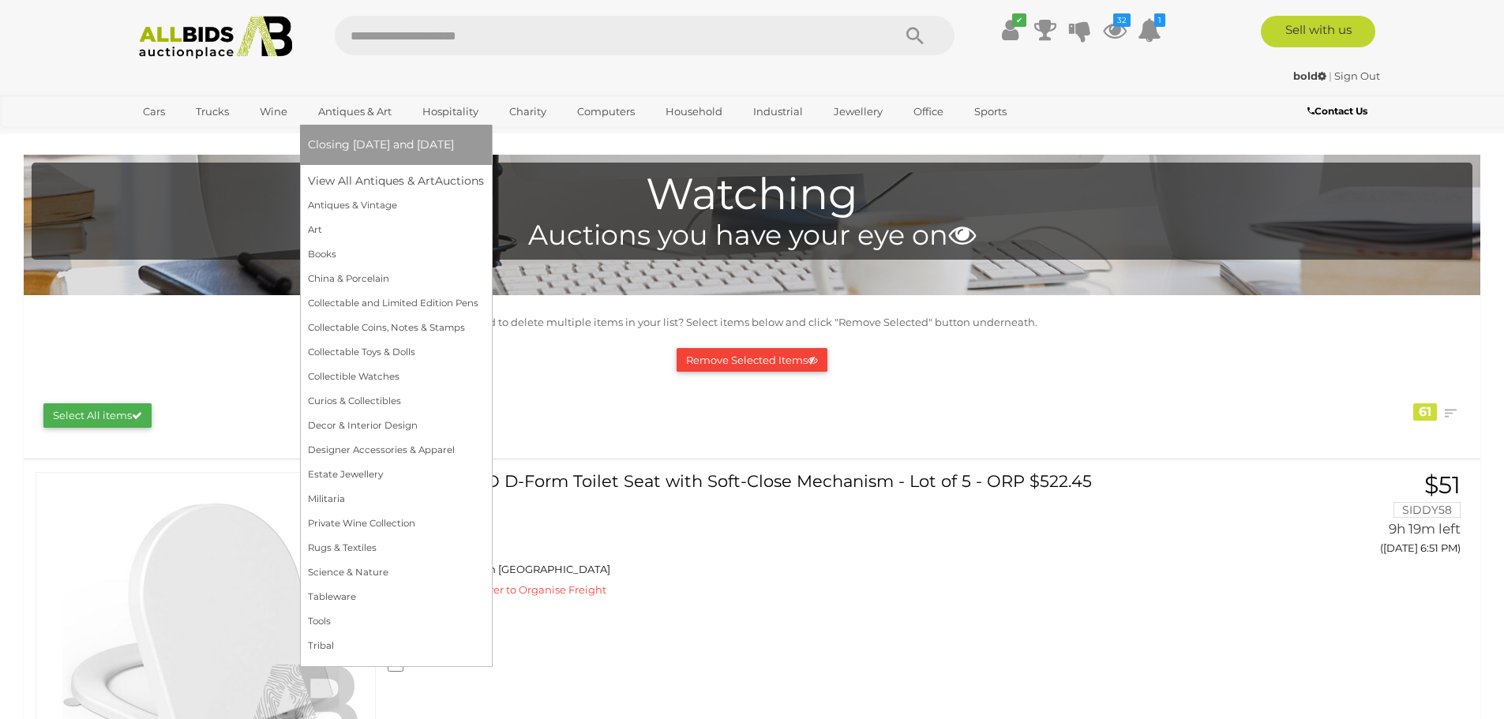
click at [346, 113] on link "Antiques & Art" at bounding box center [355, 112] width 94 height 26
click at [363, 112] on link "Antiques & Art" at bounding box center [355, 112] width 94 height 26
click at [361, 209] on link "Antiques & Vintage" at bounding box center [396, 205] width 176 height 24
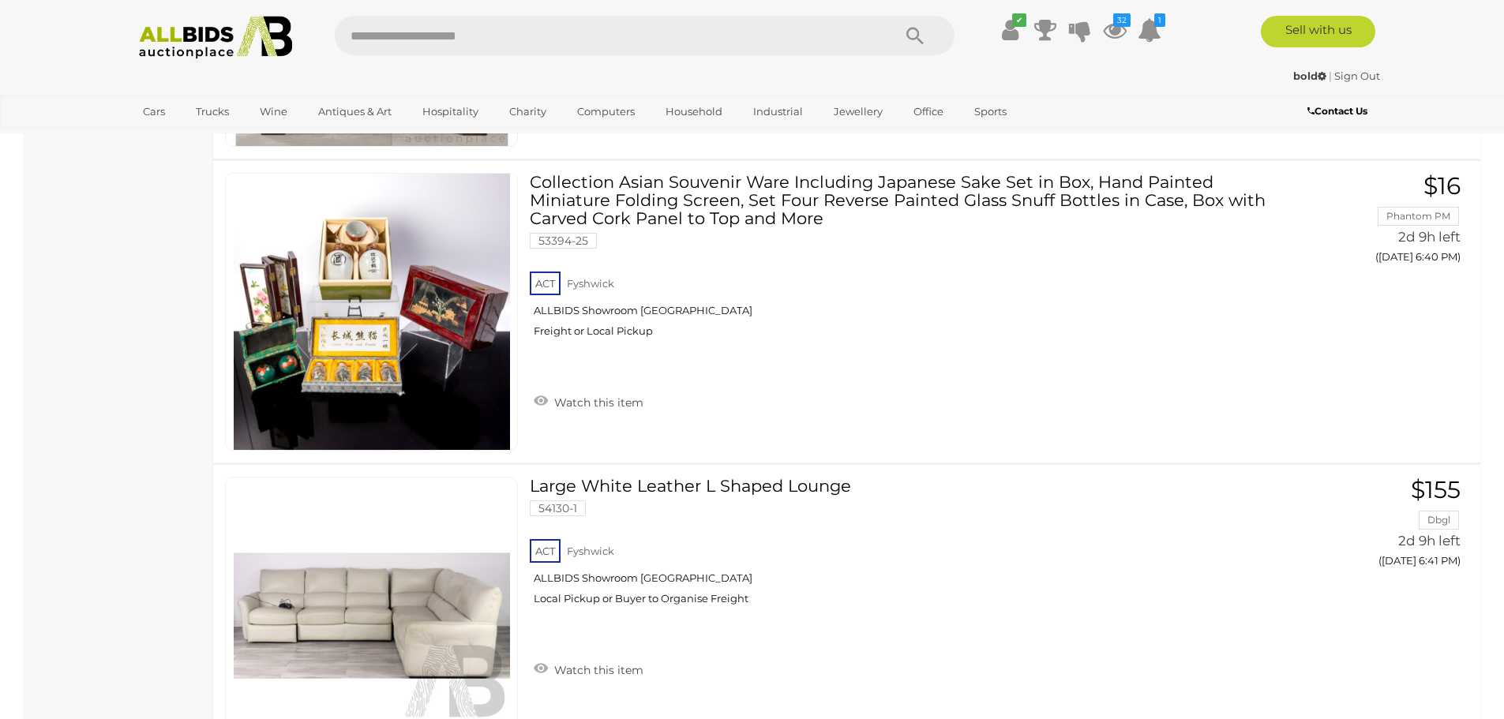
scroll to position [5956, 0]
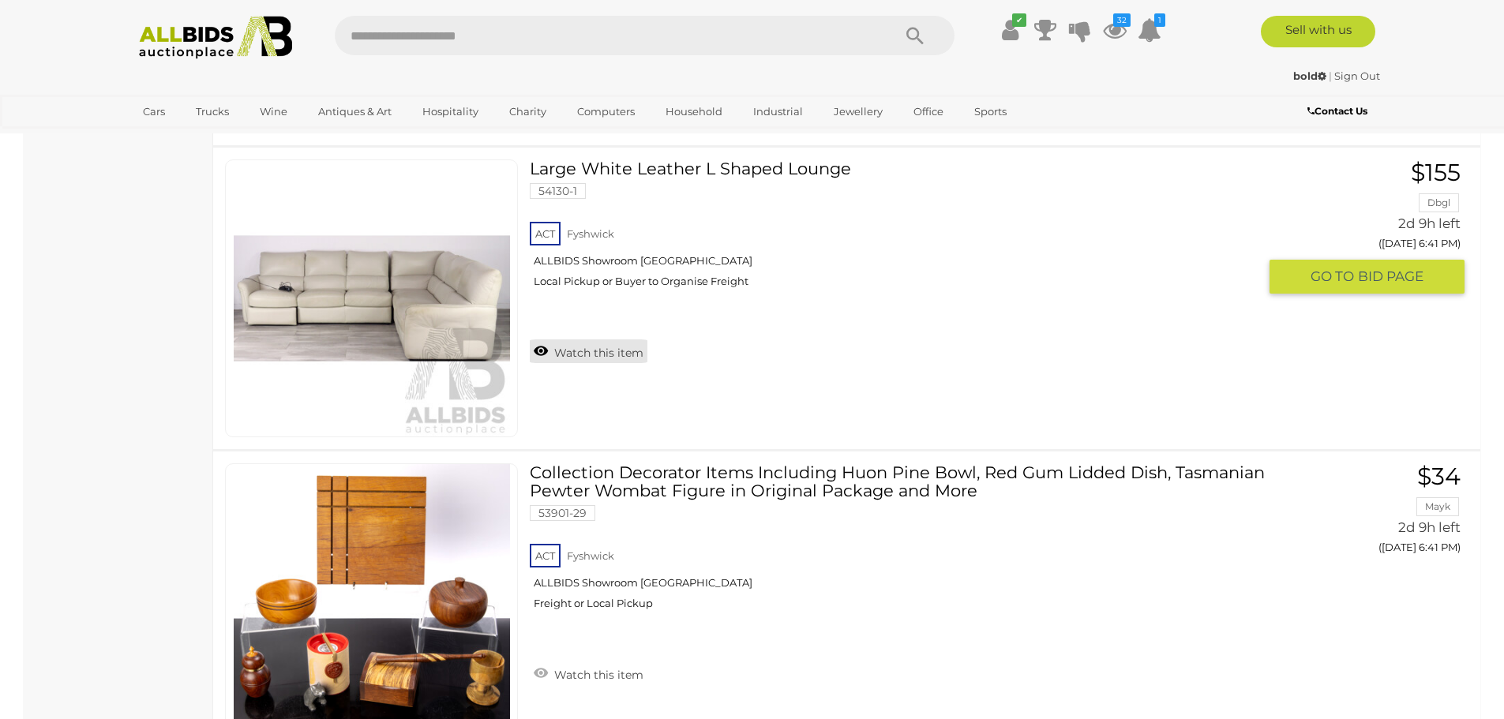
click at [628, 352] on link "Watch this item" at bounding box center [589, 352] width 118 height 24
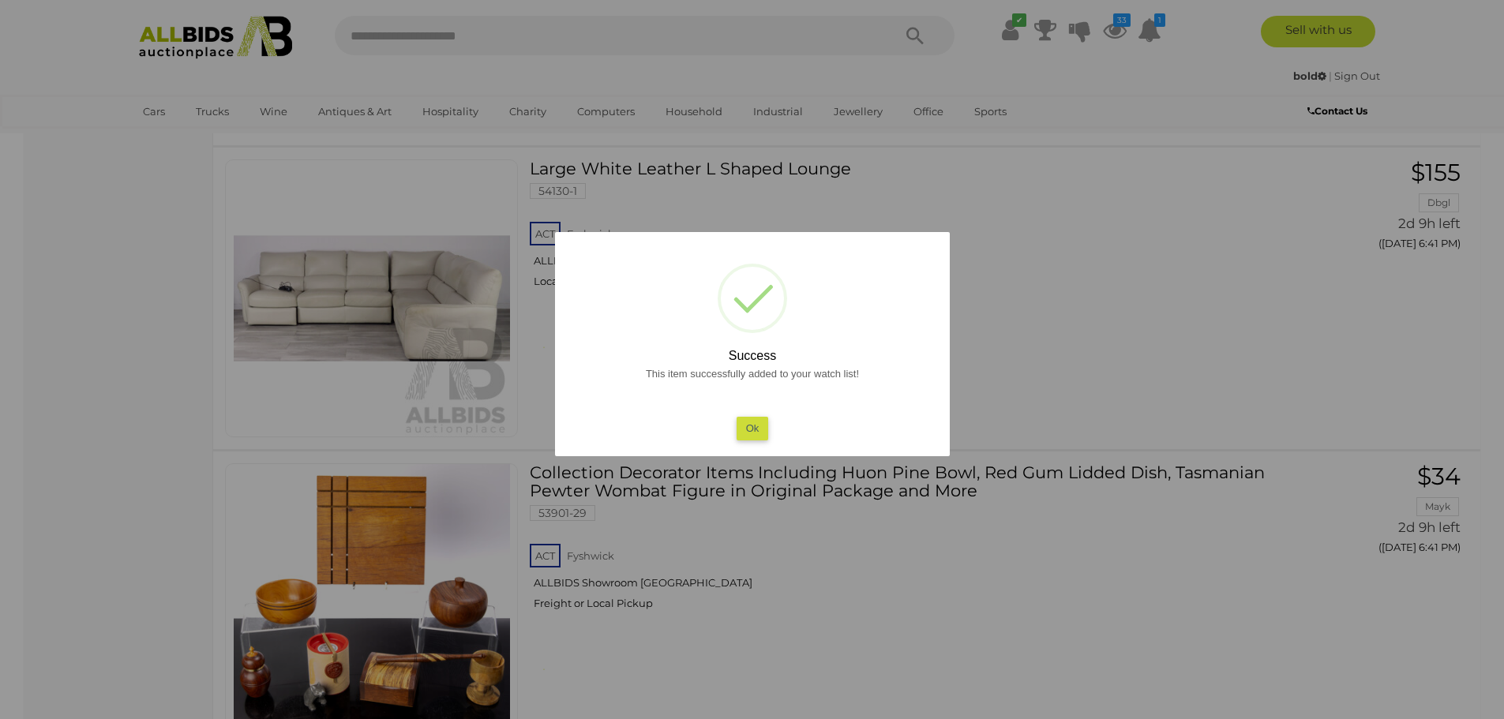
click at [746, 431] on button "Ok" at bounding box center [752, 428] width 32 height 23
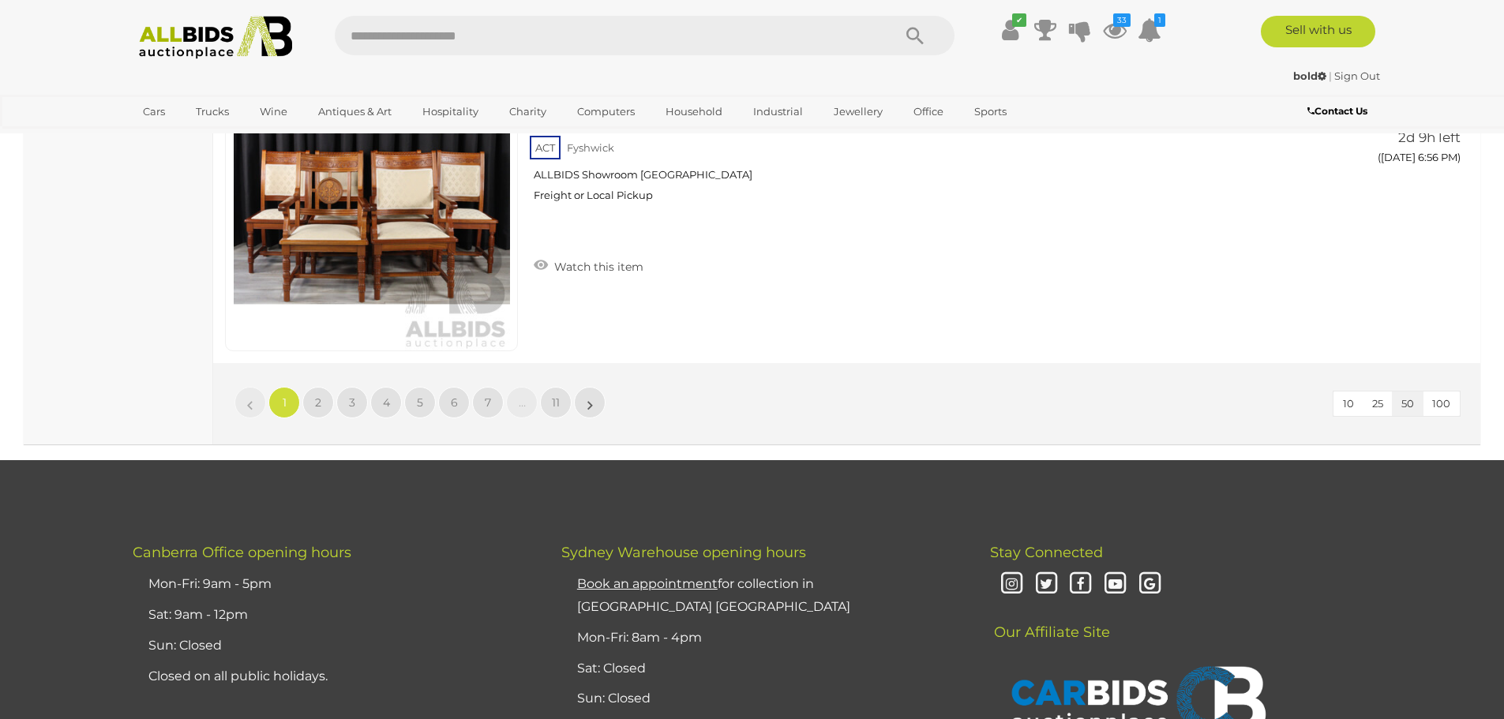
scroll to position [15479, 0]
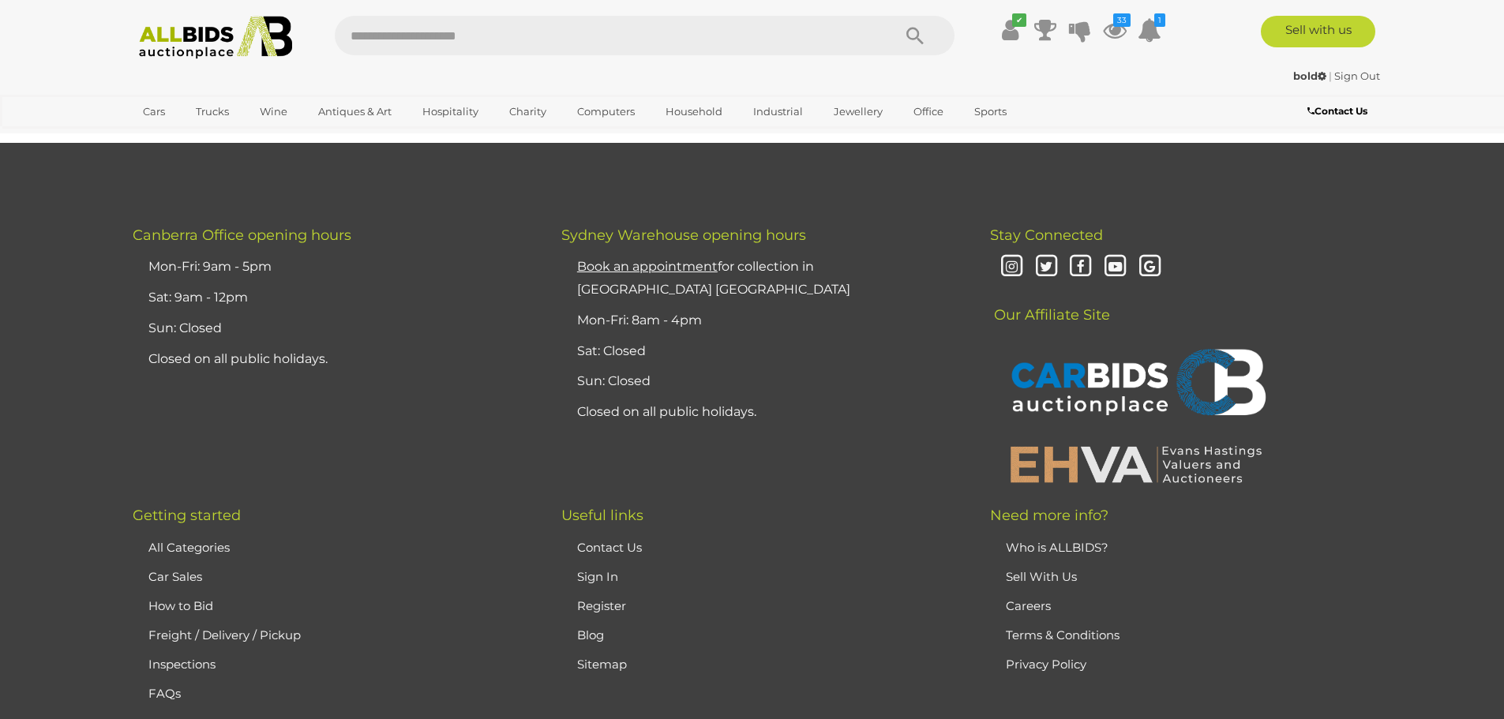
click at [178, 542] on link "All Categories" at bounding box center [188, 547] width 81 height 15
click at [193, 554] on link "All Categories" at bounding box center [188, 547] width 81 height 15
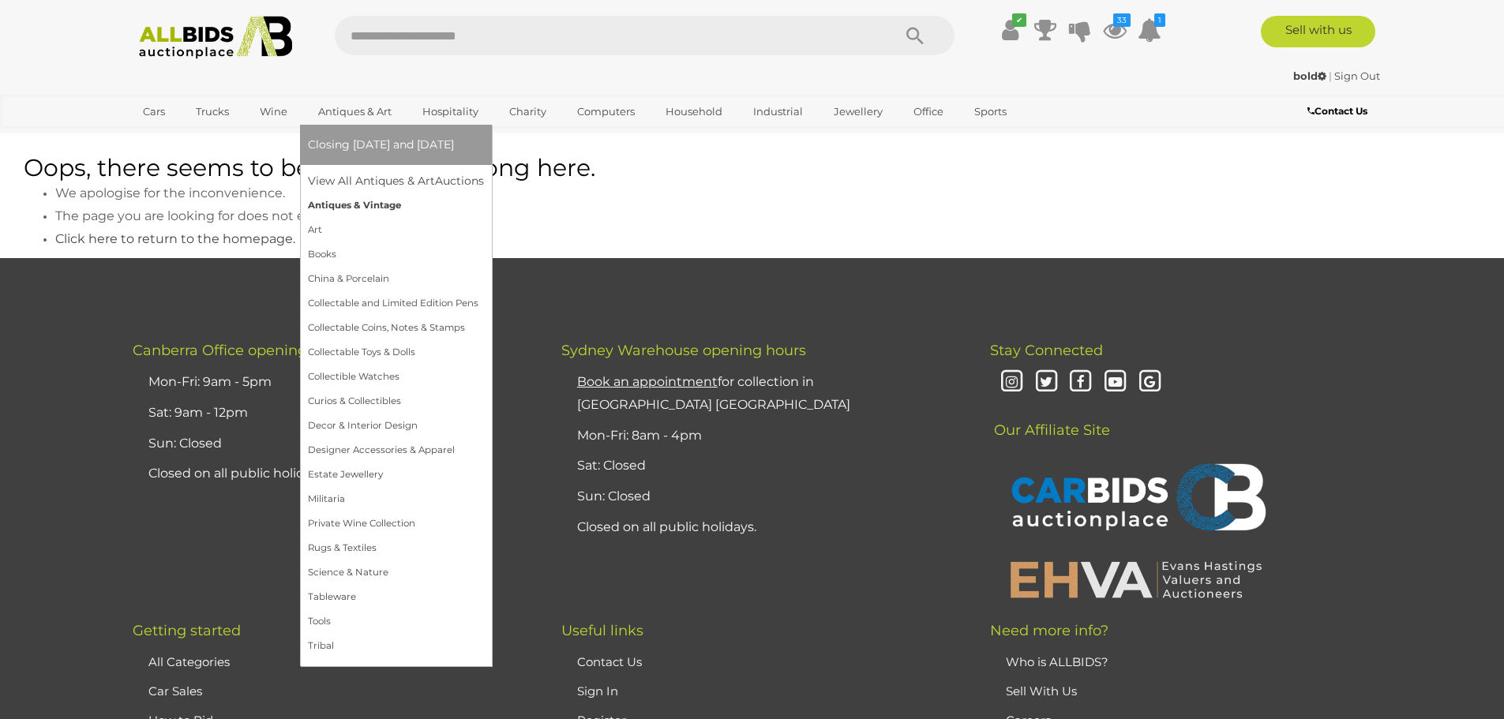
click at [350, 206] on link "Antiques & Vintage" at bounding box center [396, 205] width 176 height 24
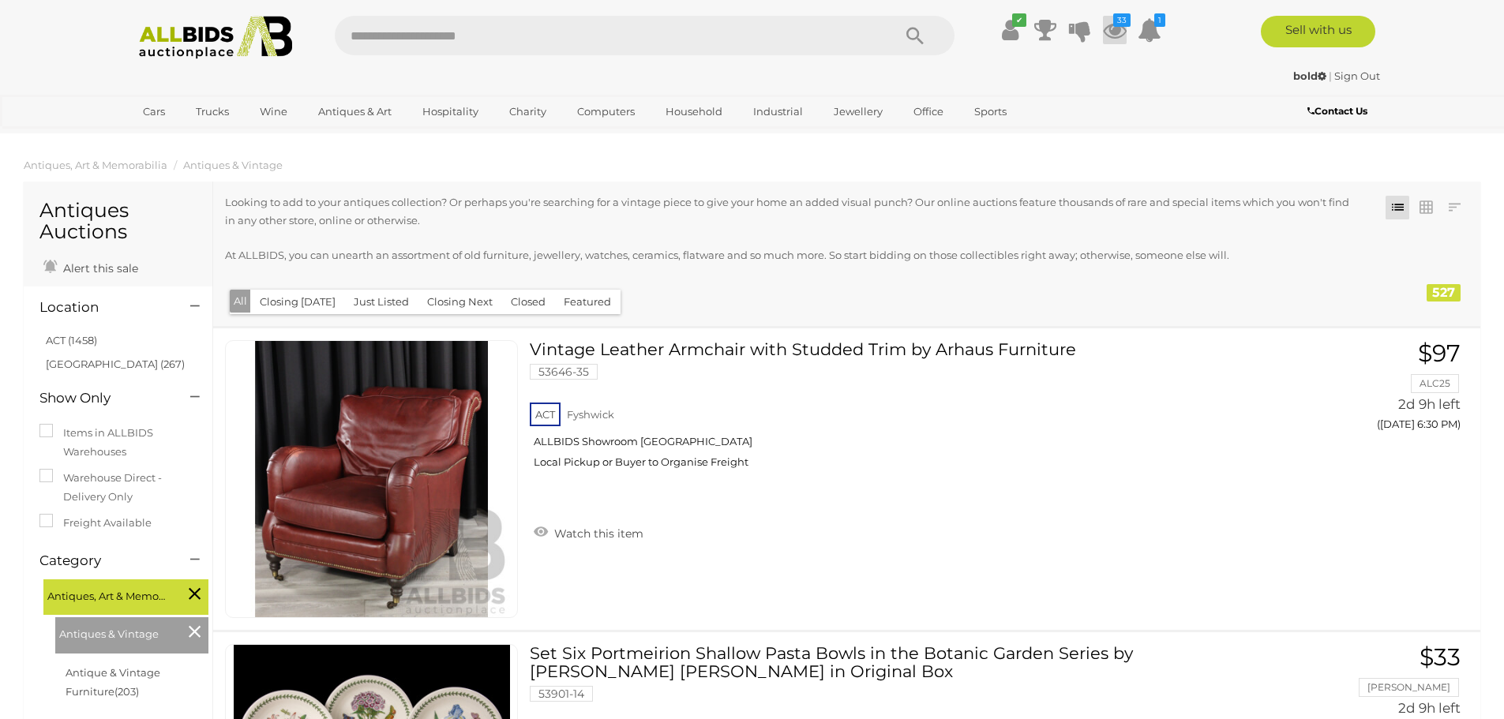
click at [1110, 21] on icon at bounding box center [1115, 30] width 24 height 28
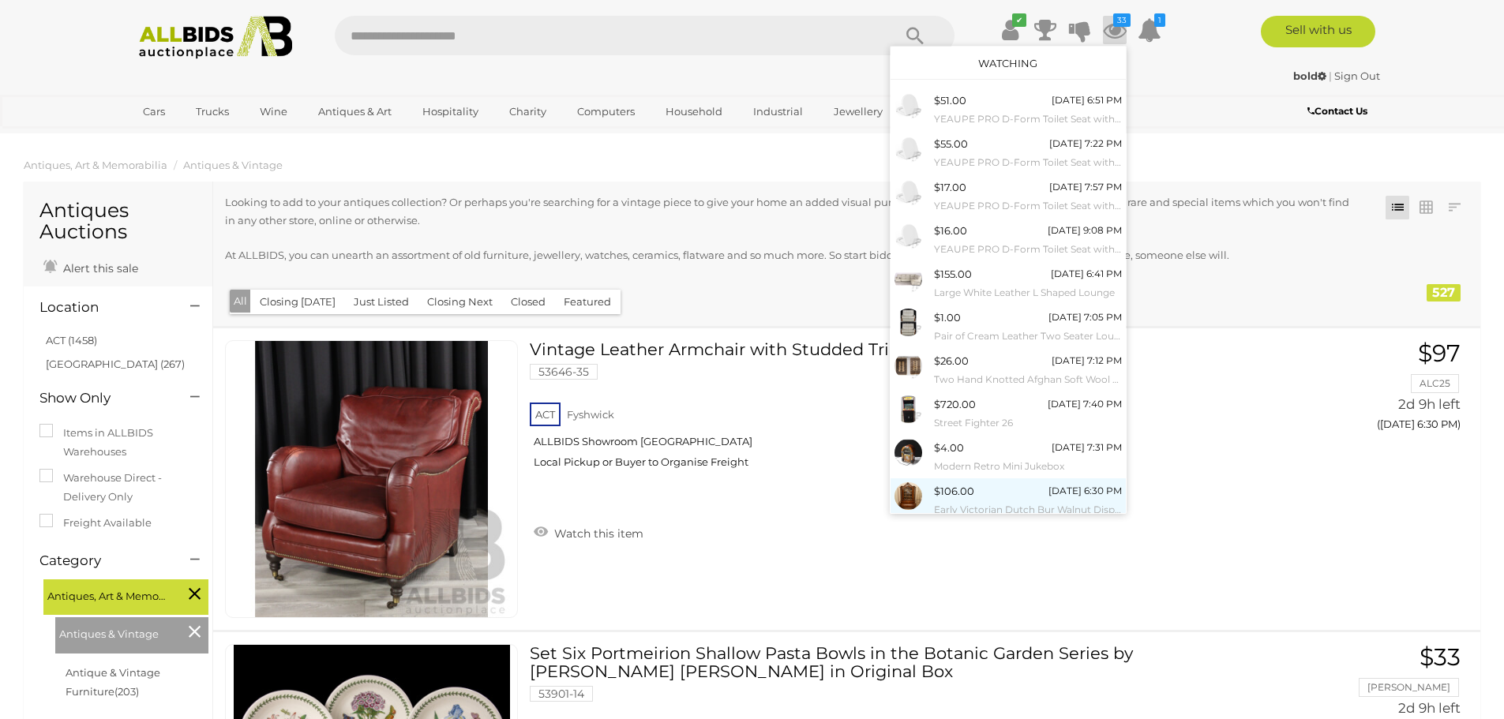
click at [995, 493] on div "$106.00 19/08/2025 6:30 PM Early Victorian Dutch Bur Walnut Display Cabinet" at bounding box center [1028, 500] width 188 height 36
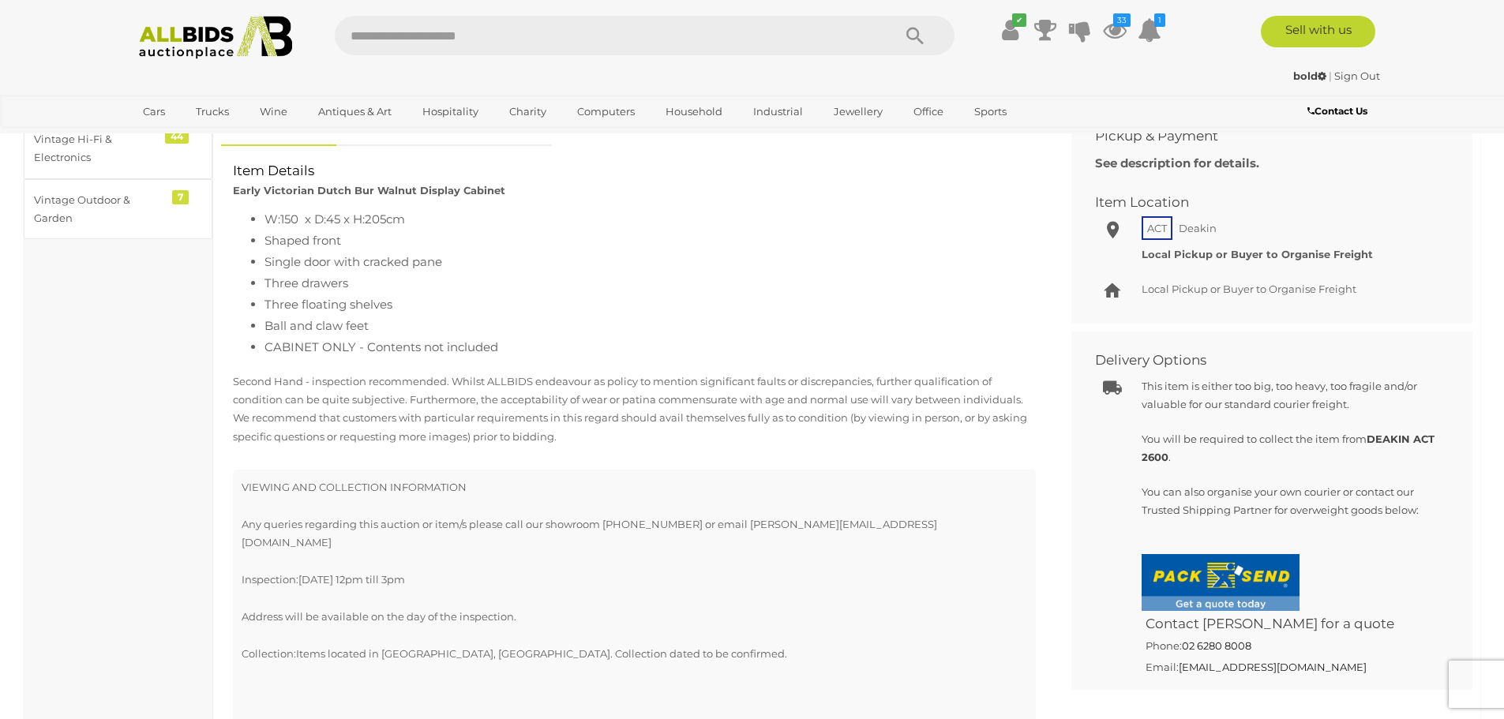
scroll to position [606, 0]
